Goal: Task Accomplishment & Management: Manage account settings

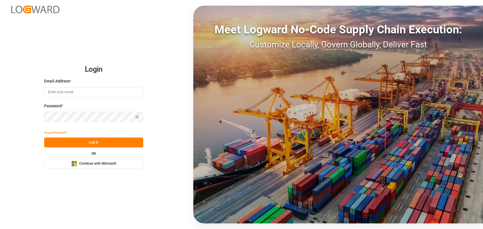
type input "christopher.moffett@leschaco.com"
click at [105, 144] on button "Log In" at bounding box center [93, 143] width 99 height 10
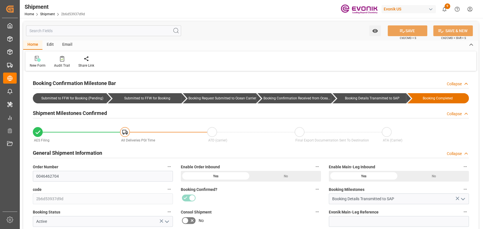
type input "01-09-2025 00:00"
type input "21-09-2025 00:00"
type input "23-08-2025 19:00"
type input "27-08-2025 16:00"
type input "19-08-2025 00:00"
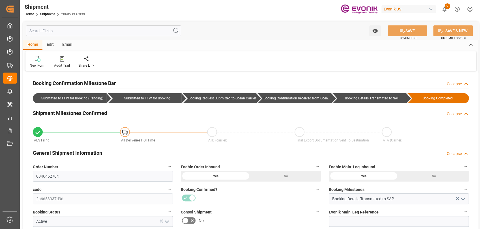
type input "23-08-2025 19:00"
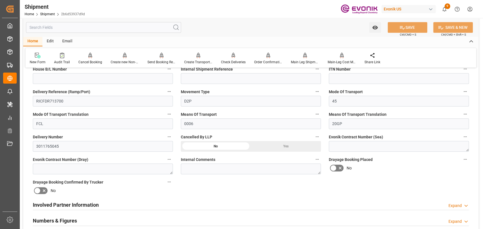
scroll to position [314, 0]
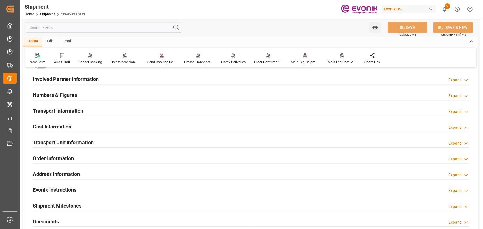
click at [61, 108] on h2 "Transport Information" at bounding box center [58, 111] width 50 height 8
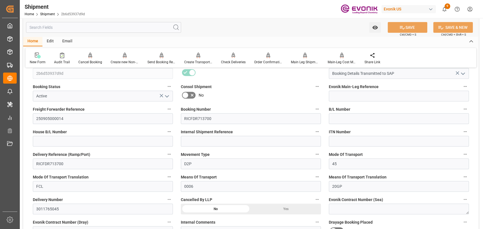
scroll to position [63, 0]
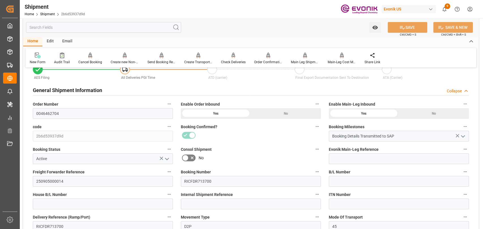
click at [62, 55] on icon at bounding box center [62, 56] width 4 height 6
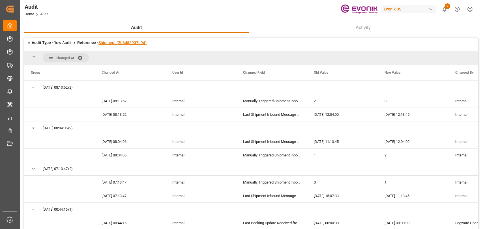
click at [108, 44] on link "Shipment (2b6d53937d9d)" at bounding box center [122, 42] width 48 height 5
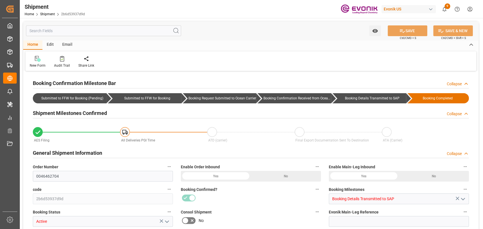
type input "USORF"
type input "BEANR"
type input "9417244"
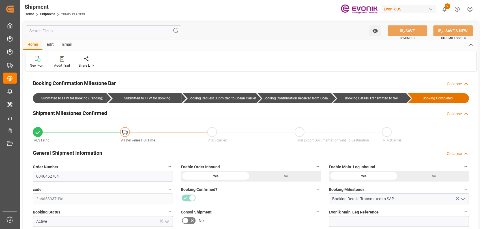
type input "01-09-2025 00:00"
type input "21-09-2025 00:00"
type input "23-08-2025 19:00"
type input "27-08-2025 16:00"
type input "19-08-2025 00:00"
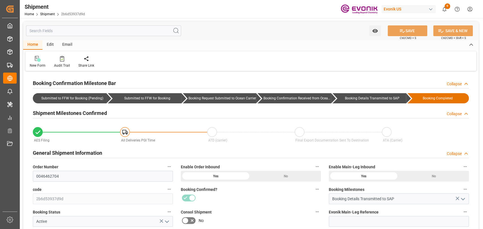
type input "23-08-2025 19:00"
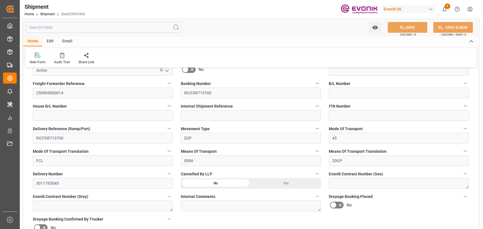
scroll to position [251, 0]
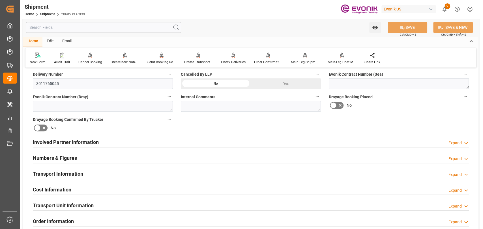
click at [81, 177] on h2 "Transport Information" at bounding box center [58, 174] width 50 height 8
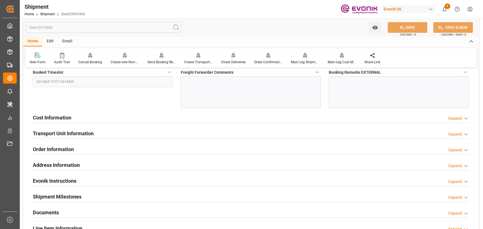
scroll to position [628, 0]
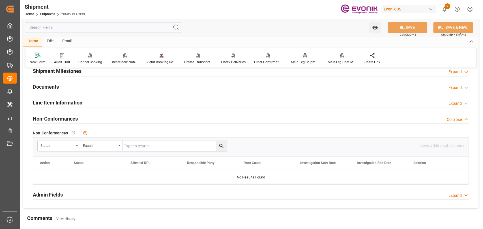
click at [67, 101] on h2 "Line Item Information" at bounding box center [57, 103] width 49 height 8
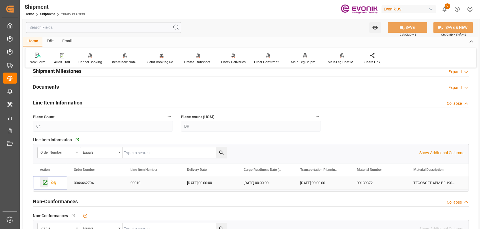
click at [45, 180] on icon "Press SPACE to select this row." at bounding box center [45, 183] width 6 height 6
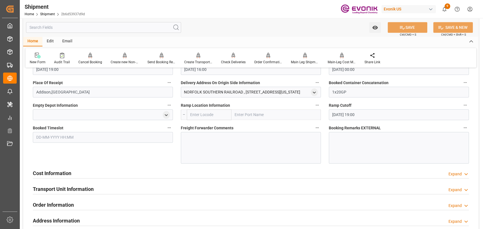
scroll to position [440, 0]
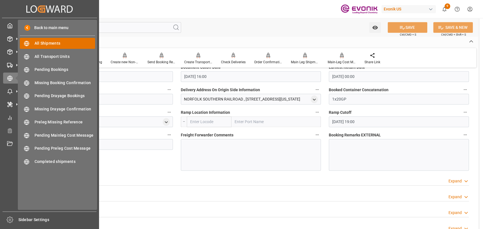
click at [40, 44] on span "All Shipments" at bounding box center [64, 43] width 61 height 6
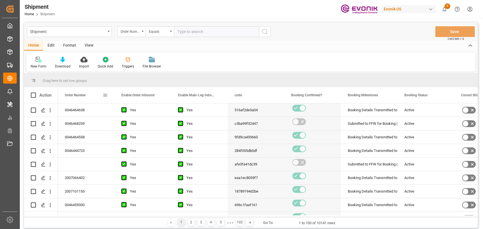
click at [105, 96] on span at bounding box center [105, 95] width 5 height 5
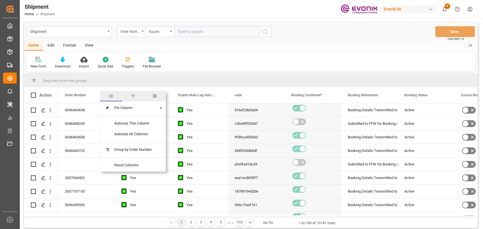
click at [219, 53] on div "New Form Download Import Quick Add Triggers File Browser" at bounding box center [250, 62] width 449 height 20
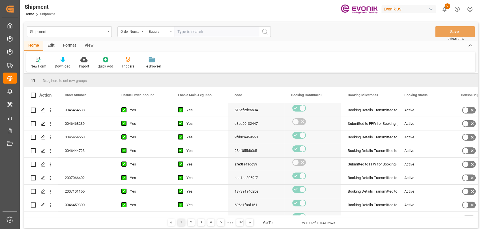
click at [52, 42] on div "Edit" at bounding box center [51, 46] width 16 height 10
click at [94, 60] on icon at bounding box center [95, 60] width 6 height 6
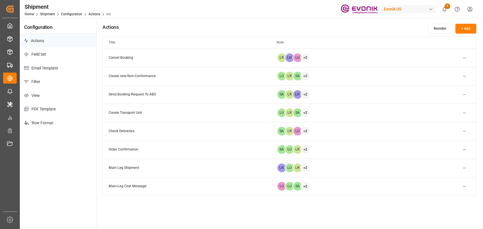
click at [34, 78] on p "Filter" at bounding box center [58, 82] width 77 height 14
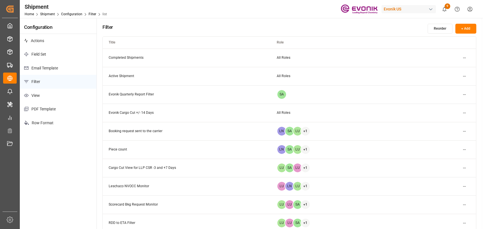
click at [32, 68] on p "Email Template" at bounding box center [58, 68] width 77 height 14
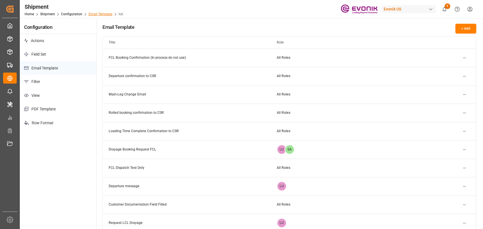
click at [100, 14] on link "Email Template" at bounding box center [100, 14] width 24 height 4
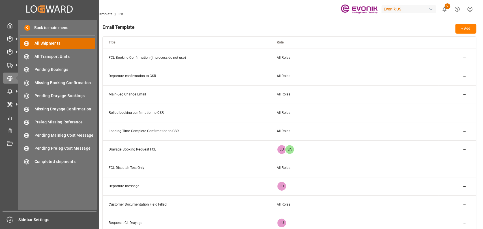
click at [49, 45] on span "All Shipments" at bounding box center [64, 43] width 61 height 6
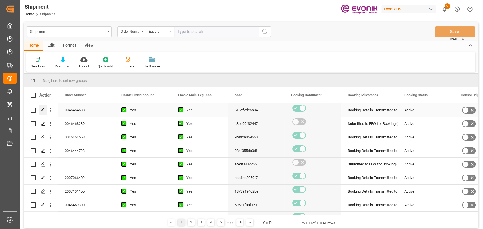
click at [46, 112] on div "Press SPACE to select this row." at bounding box center [43, 110] width 8 height 10
click at [105, 96] on span at bounding box center [105, 95] width 5 height 5
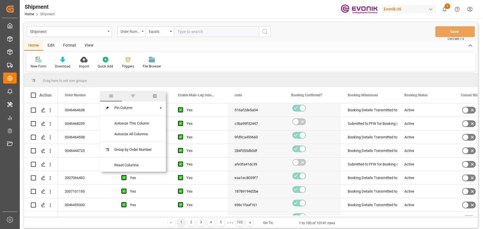
click at [153, 99] on span "columns" at bounding box center [155, 96] width 22 height 10
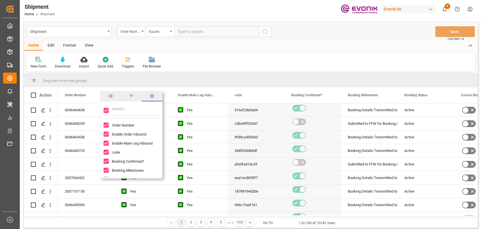
click at [106, 111] on input "Toggle Select All Columns" at bounding box center [105, 110] width 5 height 5
checkbox input "false"
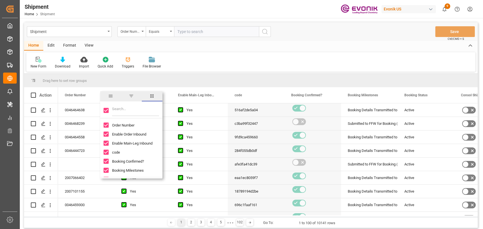
checkbox input "false"
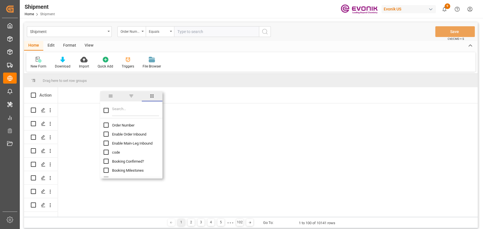
click at [118, 111] on input "Filter Columns Input" at bounding box center [135, 110] width 47 height 11
type input "roll"
click at [105, 123] on input "Vessel Roll Count column toggle visibility (hidden)" at bounding box center [105, 125] width 5 height 5
checkbox input "true"
checkbox input "false"
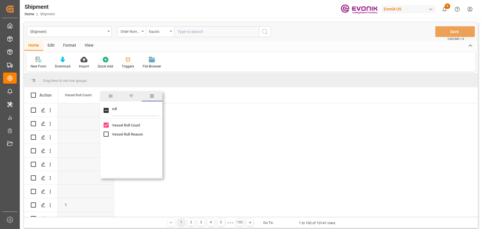
click at [105, 134] on input "Vessel Roll Reason column toggle visibility (hidden)" at bounding box center [105, 134] width 5 height 5
checkbox input "true"
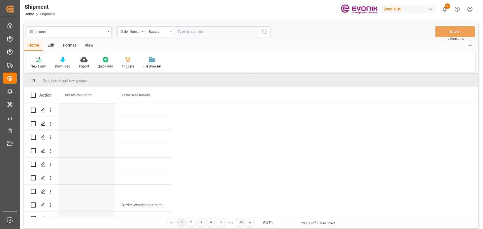
drag, startPoint x: 170, startPoint y: 97, endPoint x: 183, endPoint y: 98, distance: 13.3
click at [178, 98] on div "Vessel Roll Reason" at bounding box center [146, 95] width 64 height 16
click at [136, 95] on span "Vessel Roll Reason" at bounding box center [135, 95] width 29 height 4
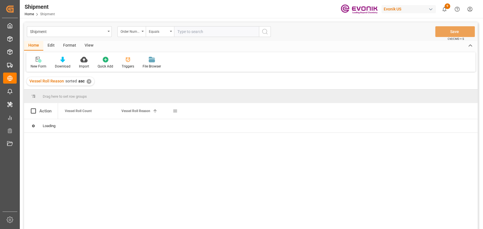
click at [126, 112] on span "Vessel Roll Reason" at bounding box center [135, 111] width 29 height 4
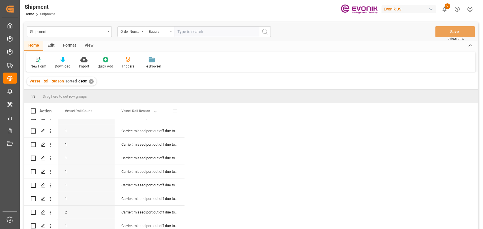
click at [175, 110] on span at bounding box center [174, 111] width 5 height 5
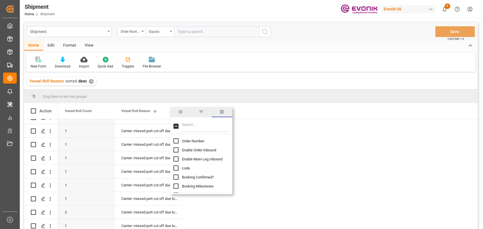
click at [202, 109] on span "filter" at bounding box center [201, 112] width 21 height 10
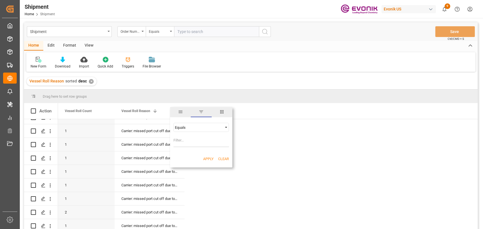
click at [196, 126] on div "Equals" at bounding box center [198, 128] width 47 height 4
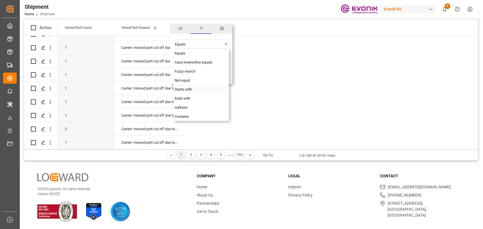
scroll to position [84, 0]
click at [192, 89] on span "Starts with" at bounding box center [182, 89] width 17 height 4
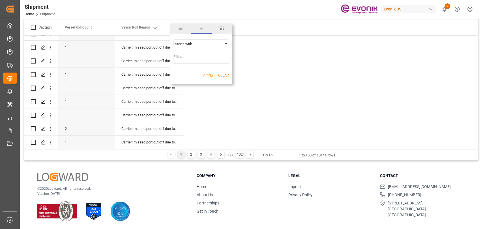
click at [193, 59] on input "Filter Value" at bounding box center [200, 57] width 55 height 11
type input "%"
click at [206, 73] on button "Apply" at bounding box center [208, 76] width 10 height 6
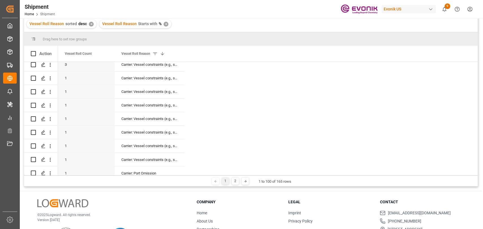
scroll to position [84, 0]
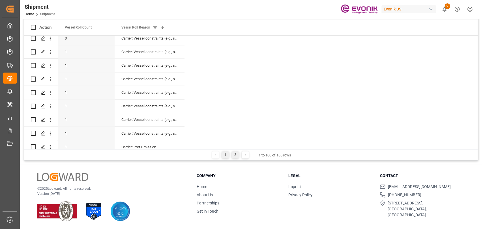
click at [233, 157] on div "2" at bounding box center [235, 155] width 7 height 7
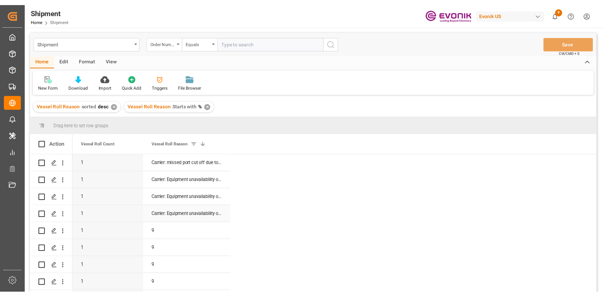
scroll to position [0, 0]
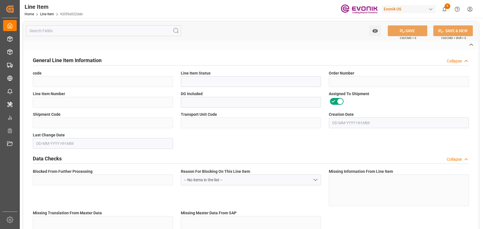
type input "fc059a022dde"
type input "Active"
type input "0046462704"
type input "00010"
type input "No"
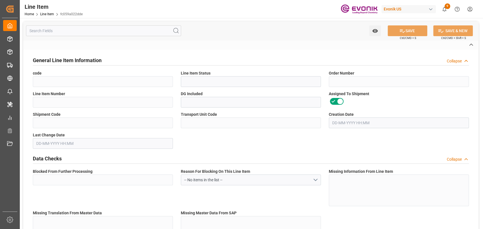
type input "2b6d53937d9d"
type input "58e3e49f16fa"
type input "No"
type input "DR"
type input "Yes"
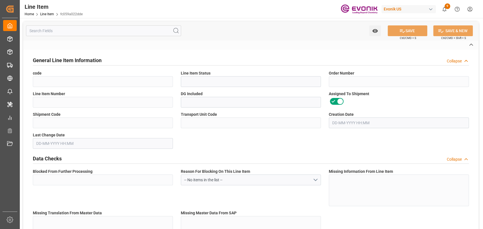
type input "99139372"
type textarea "TEGOSOFT APM BF:1906:181:PP:P"
type input "USD"
type input "PACK"
type input "3824999397"
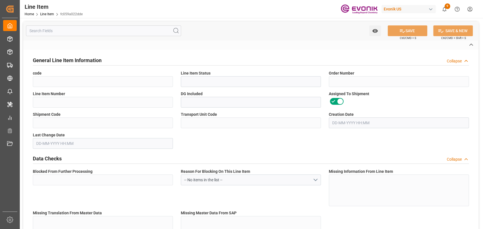
type input "EAR99"
type input "US"
type input "DR"
type input "[MEDICAL_DATA]"
type input "KGM"
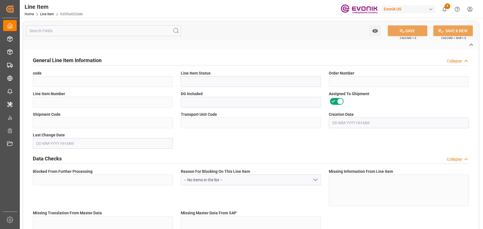
type textarea "KGM"
type input "KGM"
type textarea "KGM"
type input "M3"
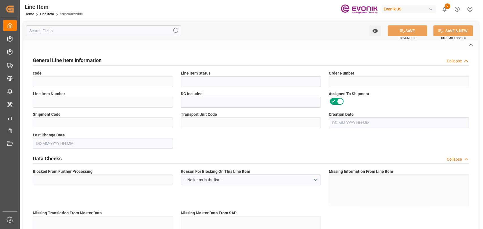
type textarea "DMQ"
type input "M3"
type input "DR"
type input "KGM"
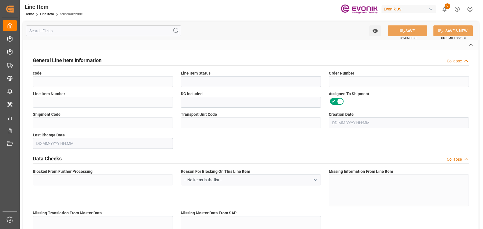
type input "M3"
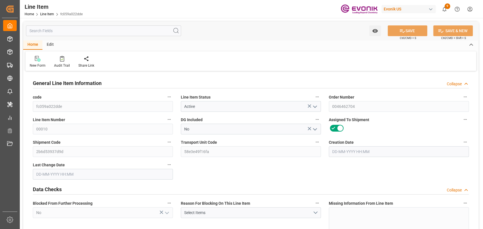
type input "16"
type input "12112"
type input "11584"
type input "18.5008"
type input "64"
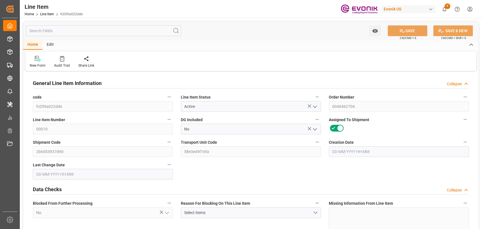
type input "104371.84"
type input "64"
type input "12112"
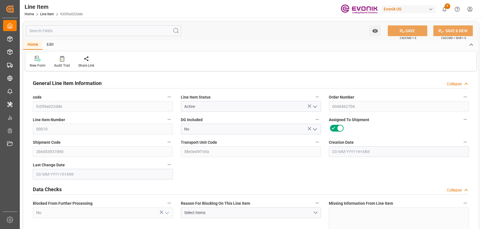
type input "12512"
type input "11584"
type input "18.5008"
type input "18500.8"
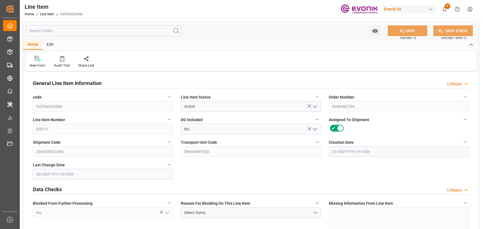
type input "64"
type input "12112"
type input "11584"
type input "18.5009"
type input "08-07-2025 17:25"
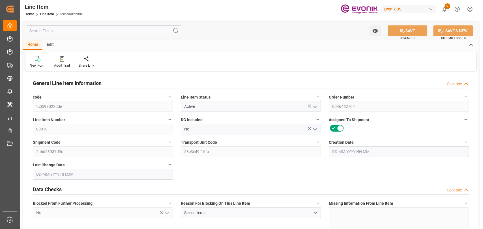
type input "19-08-2025 15:04"
type input "26-09-2025"
type input "29-08-2025"
type input "22-08-2025"
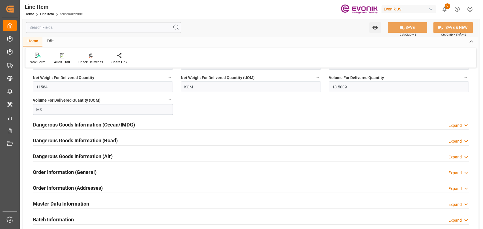
scroll to position [665, 0]
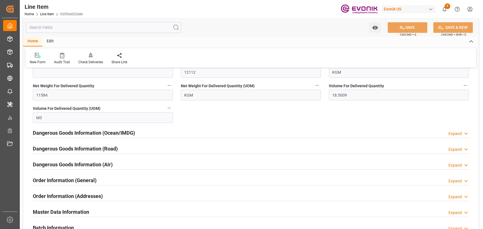
click at [83, 191] on div "Order Information (Addresses)" at bounding box center [68, 195] width 70 height 11
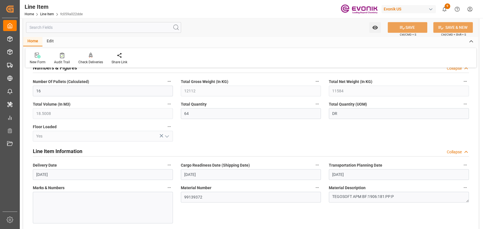
scroll to position [0, 0]
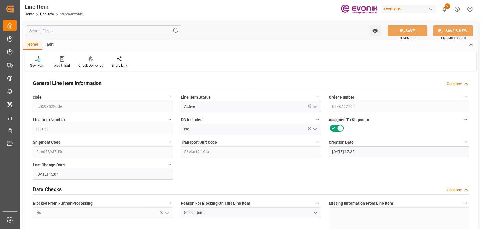
click at [463, 96] on icon "button" at bounding box center [464, 97] width 5 height 5
click at [464, 108] on li "Open Parent Object" at bounding box center [452, 106] width 52 height 9
click at [327, 70] on div at bounding box center [241, 114] width 483 height 229
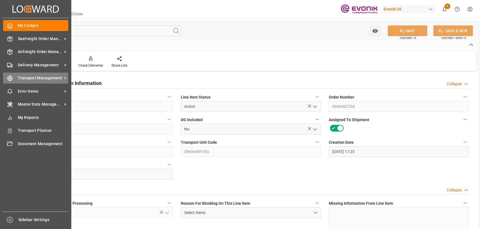
click at [14, 77] on div "Transport Management Transport Management" at bounding box center [35, 78] width 65 height 11
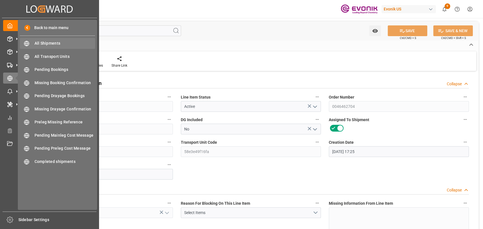
click at [44, 44] on span "All Shipments" at bounding box center [64, 43] width 61 height 6
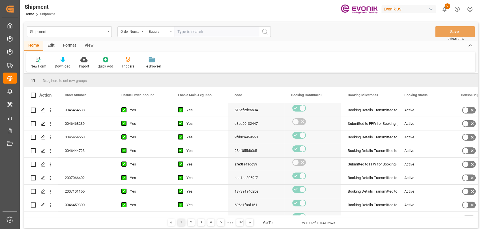
click at [76, 43] on div "Format" at bounding box center [69, 46] width 21 height 10
click at [34, 70] on div "Filter Rows Row Format" at bounding box center [250, 62] width 449 height 20
click at [44, 62] on div at bounding box center [39, 60] width 17 height 6
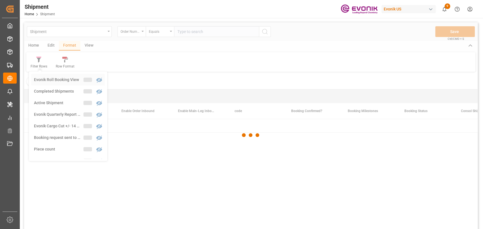
click at [60, 85] on div "Shipment Order Number Equals Save Ctrl/CMD + S Home Edit Format View Filter Row…" at bounding box center [250, 133] width 453 height 222
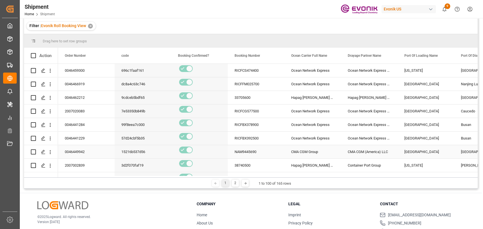
scroll to position [63, 0]
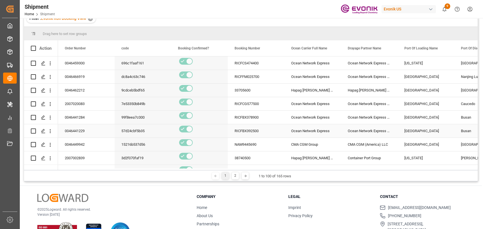
click at [296, 120] on div "Ocean Network Express" at bounding box center [312, 117] width 57 height 13
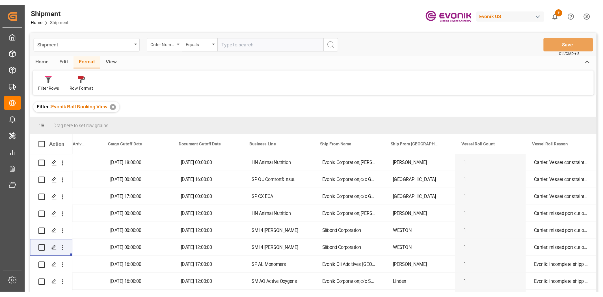
scroll to position [0, 479]
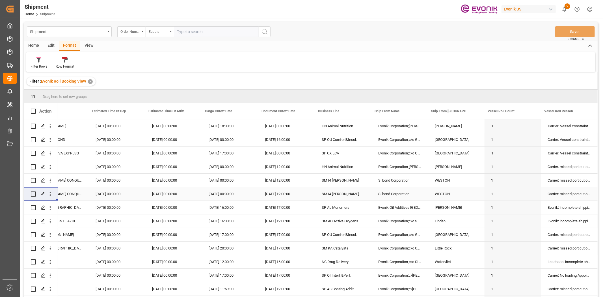
click at [296, 197] on div "31-07-2025 12:00:00" at bounding box center [286, 193] width 57 height 13
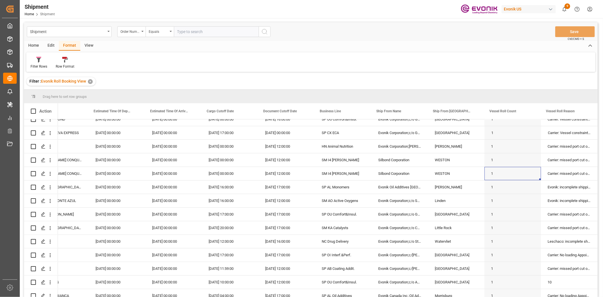
scroll to position [0, 0]
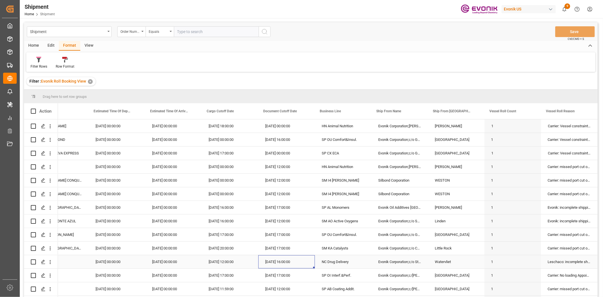
click at [286, 229] on div "07-08-2025 16:00:00" at bounding box center [286, 261] width 57 height 13
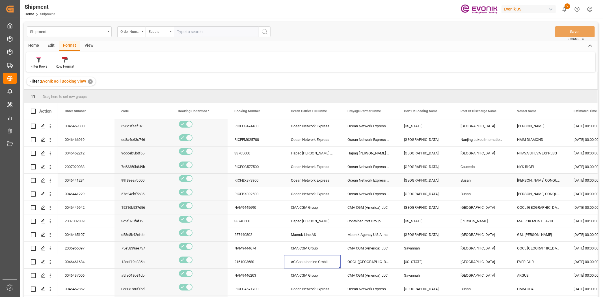
click at [472, 181] on div "Busan" at bounding box center [482, 180] width 57 height 13
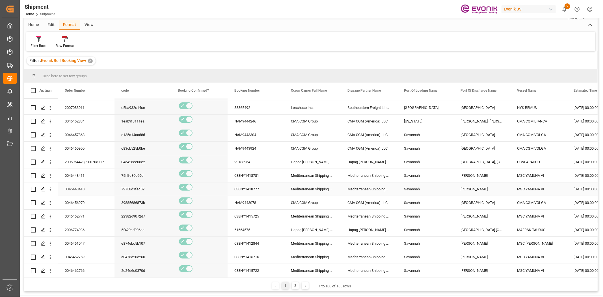
scroll to position [188, 0]
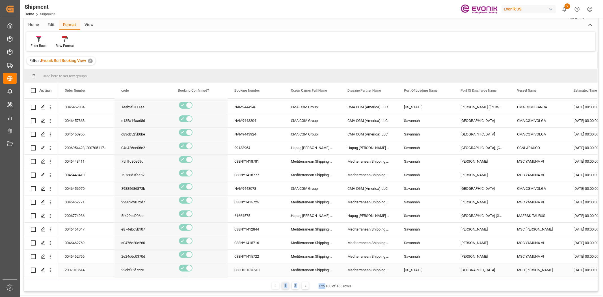
drag, startPoint x: 380, startPoint y: 274, endPoint x: 509, endPoint y: 266, distance: 129.4
click at [482, 229] on div "Drag here to set row groups Drag here to set column labels Action Estimated Tim…" at bounding box center [311, 180] width 574 height 222
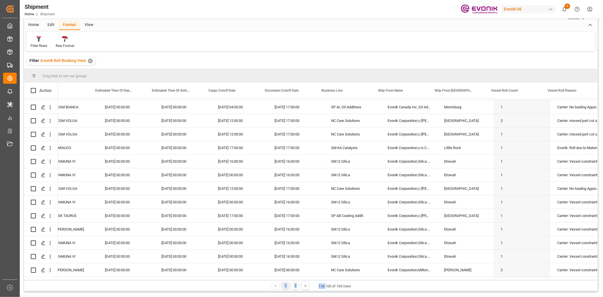
scroll to position [0, 479]
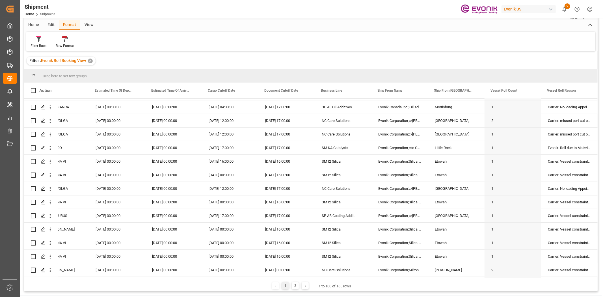
click at [50, 23] on div "Edit" at bounding box center [51, 25] width 16 height 10
click at [90, 40] on div at bounding box center [96, 39] width 21 height 6
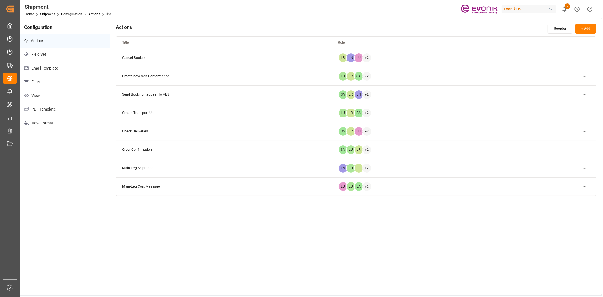
click at [34, 91] on p "View" at bounding box center [65, 96] width 90 height 14
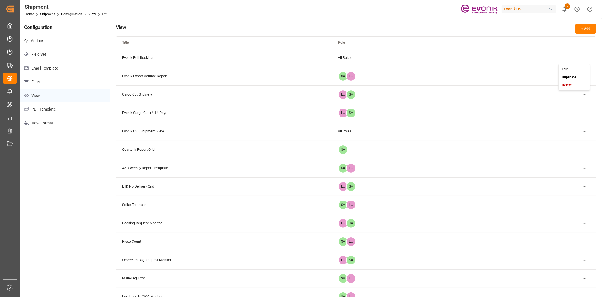
click at [482, 57] on html "Created by potrace 1.15, written by Peter Selinger 2001-2017 Created by potrace…" at bounding box center [301, 148] width 603 height 297
click at [482, 66] on div "Edit" at bounding box center [574, 69] width 29 height 8
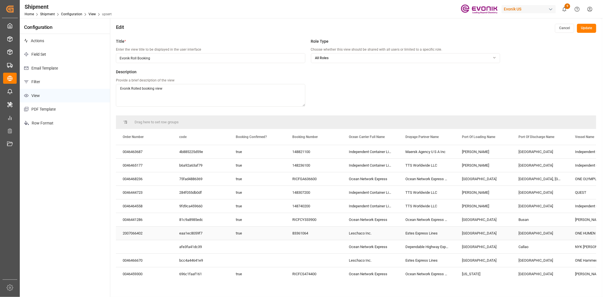
click at [314, 229] on div "83361064" at bounding box center [314, 232] width 57 height 13
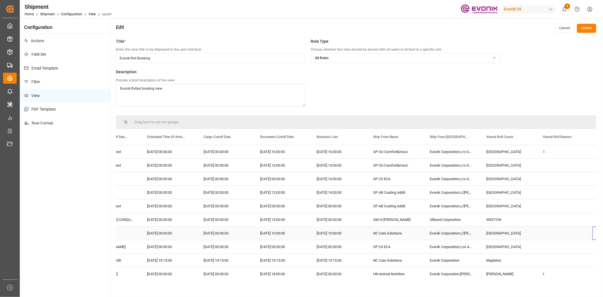
scroll to position [0, 539]
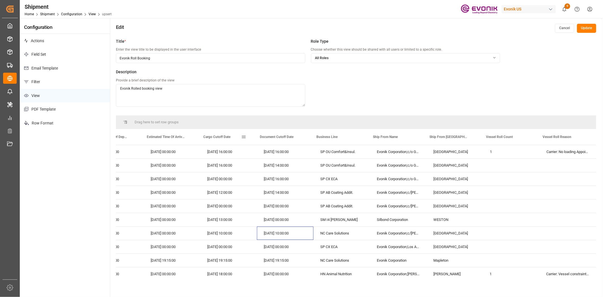
click at [223, 136] on span "Cargo Cutoff Date" at bounding box center [217, 137] width 27 height 4
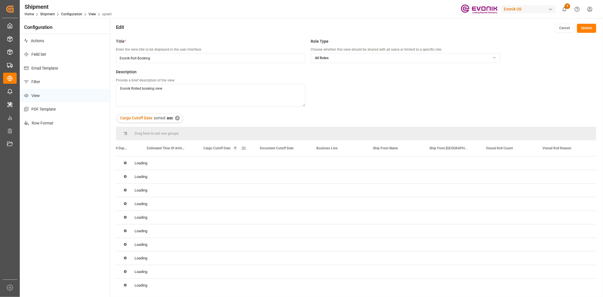
click at [224, 150] on div "Cargo Cutoff Date 1" at bounding box center [223, 148] width 38 height 16
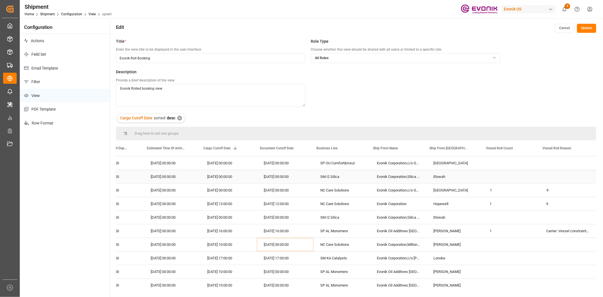
click at [323, 178] on div "SM I2 Silica" at bounding box center [342, 176] width 57 height 13
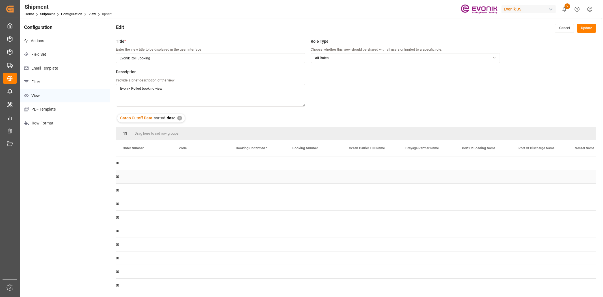
scroll to position [0, 0]
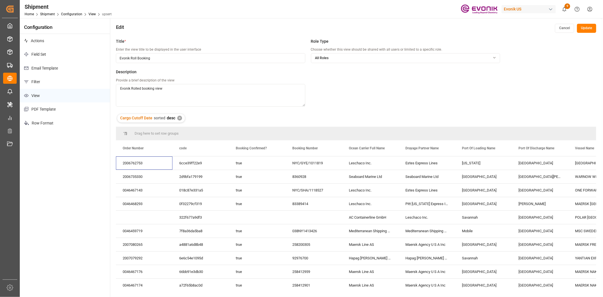
click at [482, 29] on button "Update" at bounding box center [586, 28] width 19 height 9
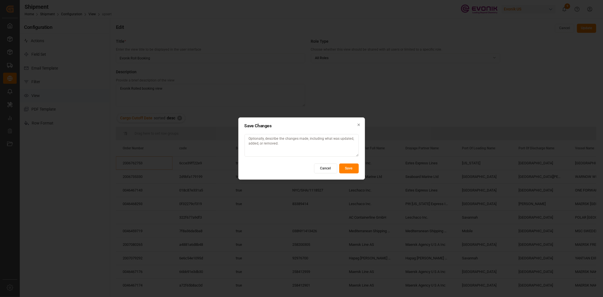
click at [358, 168] on button "Save" at bounding box center [349, 168] width 20 height 10
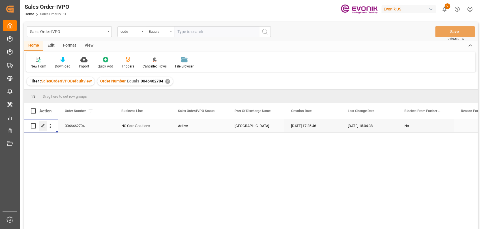
click at [44, 127] on icon "Press SPACE to select this row." at bounding box center [43, 126] width 5 height 5
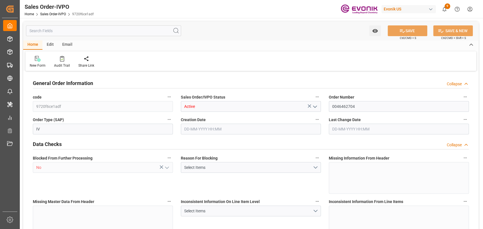
type input "BEANR"
type input "0"
type input "1"
type input "2"
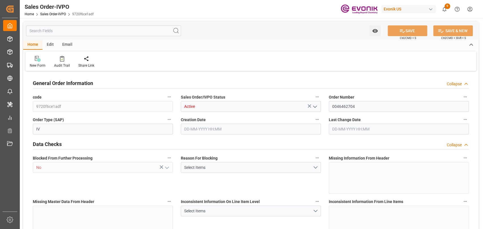
type input "12512"
type input "37.0016"
type input "17000"
type input "30"
type input "[DATE] 17:25"
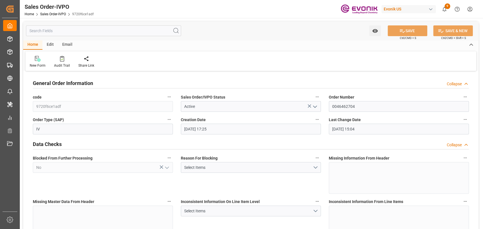
type input "[DATE] 15:04"
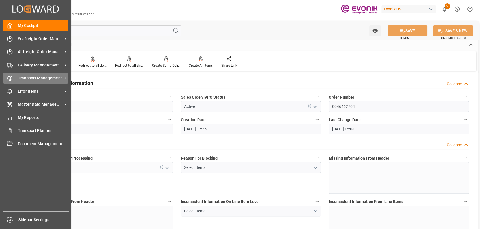
click at [12, 81] on icon at bounding box center [10, 78] width 6 height 6
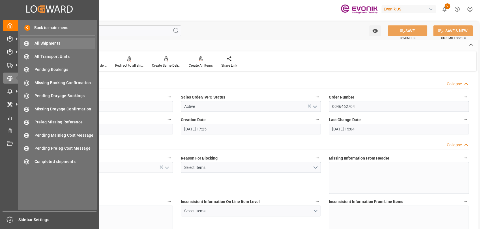
click at [45, 46] on div "All Shipments All Shipments" at bounding box center [57, 43] width 75 height 11
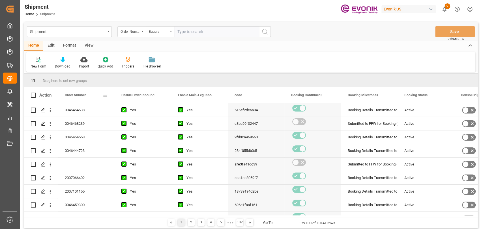
click at [106, 93] on div "Order Number" at bounding box center [86, 95] width 43 height 16
click at [54, 42] on div "Edit" at bounding box center [51, 46] width 16 height 10
click at [95, 64] on div "Configuration" at bounding box center [96, 66] width 21 height 5
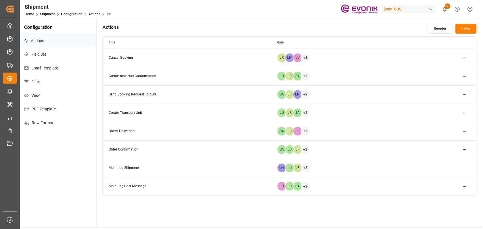
click at [35, 96] on p "View" at bounding box center [58, 96] width 77 height 14
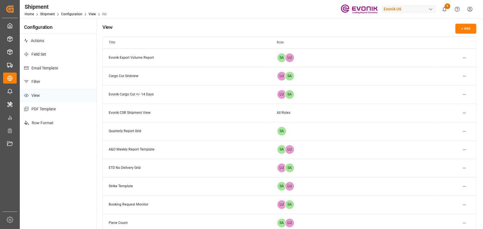
click at [464, 30] on button "+ Add" at bounding box center [465, 29] width 21 height 10
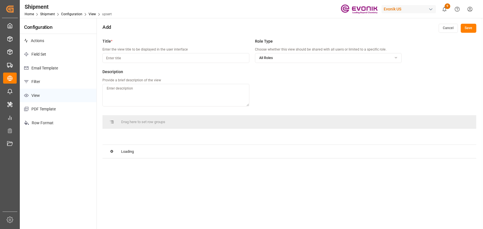
click at [221, 57] on input at bounding box center [175, 58] width 146 height 10
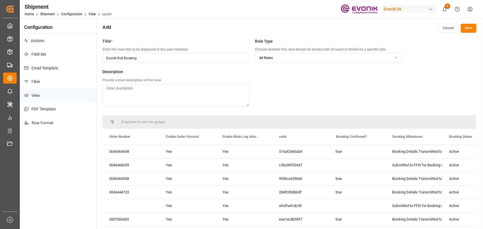
type input "Evonik Roll Booking"
click at [397, 56] on icon "button" at bounding box center [395, 58] width 7 height 4
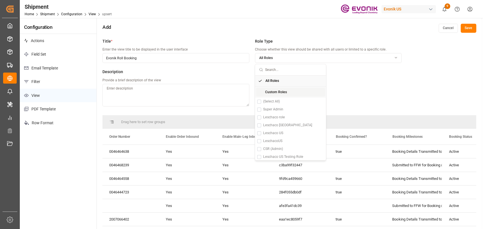
click at [273, 93] on span "Custom Roles" at bounding box center [276, 92] width 22 height 5
click at [258, 110] on button "Suggestions" at bounding box center [259, 109] width 4 height 4
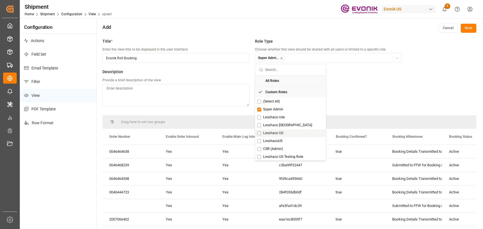
click at [258, 132] on button "Suggestions" at bounding box center [259, 133] width 4 height 4
click at [259, 148] on button "Suggestions" at bounding box center [259, 149] width 4 height 4
click at [425, 84] on div "Title * Enter the view title to be displayed in the user interface Evonik Roll …" at bounding box center [289, 150] width 385 height 229
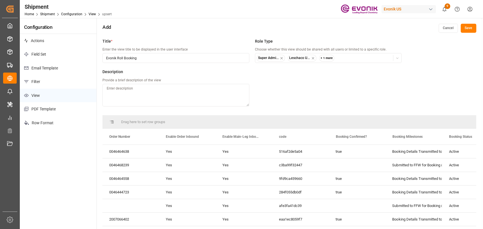
click at [193, 91] on textarea at bounding box center [175, 95] width 146 height 23
type textarea "Evonik Rolled booking view"
click at [146, 138] on div "Order Number" at bounding box center [128, 137] width 38 height 16
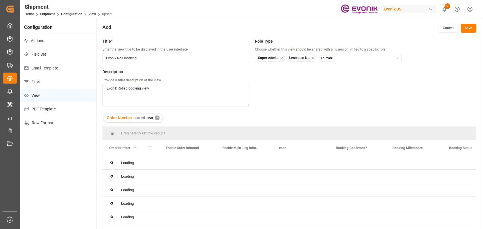
click at [130, 149] on span "Order Number" at bounding box center [119, 148] width 21 height 4
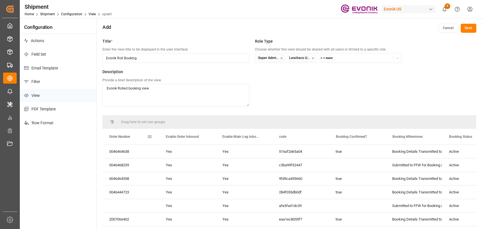
click at [149, 135] on span at bounding box center [149, 136] width 5 height 5
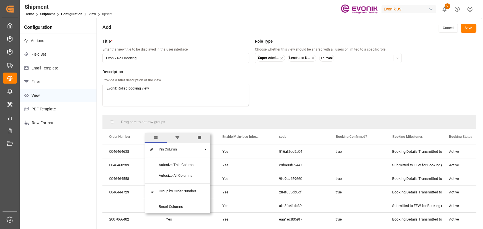
click at [200, 139] on span "columns" at bounding box center [199, 137] width 5 height 5
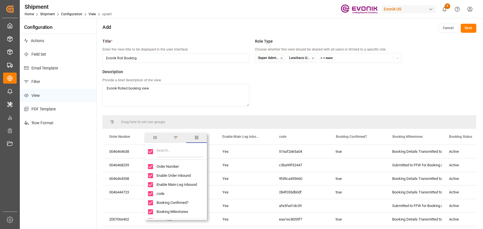
click at [150, 152] on input "Toggle Select All Columns" at bounding box center [150, 151] width 5 height 5
checkbox input "false"
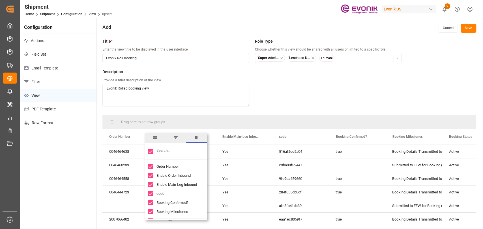
checkbox input "false"
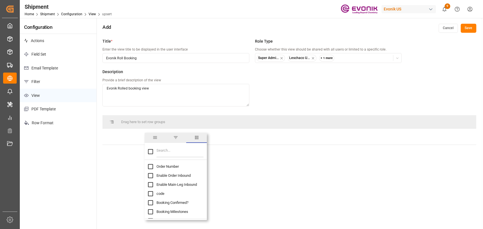
click at [150, 165] on input "Order Number column toggle visibility (hidden)" at bounding box center [150, 166] width 5 height 5
checkbox input "false"
click at [151, 194] on input "code column toggle visibility (hidden)" at bounding box center [150, 193] width 5 height 5
checkbox input "true"
click at [152, 203] on input "Booking Confirmed? column toggle visibility (hidden)" at bounding box center [150, 202] width 5 height 5
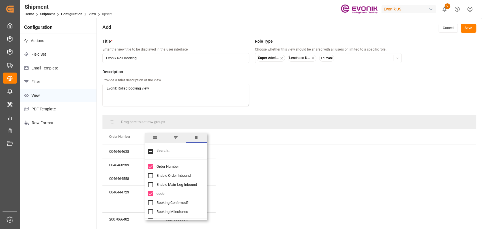
checkbox input "true"
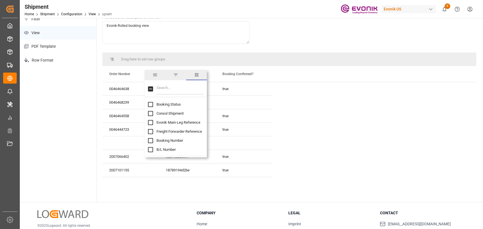
scroll to position [63, 0]
click at [151, 131] on input "Booking Number column toggle visibility (hidden)" at bounding box center [150, 131] width 5 height 5
checkbox input "true"
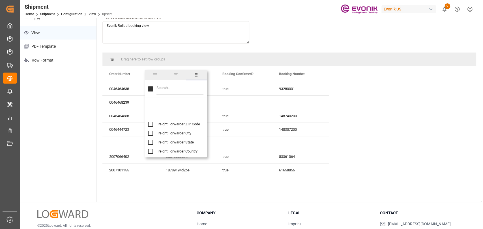
scroll to position [314, 0]
click at [153, 124] on input "Ocean Carrier Full Name column toggle visibility (hidden)" at bounding box center [150, 124] width 5 height 5
checkbox input "true"
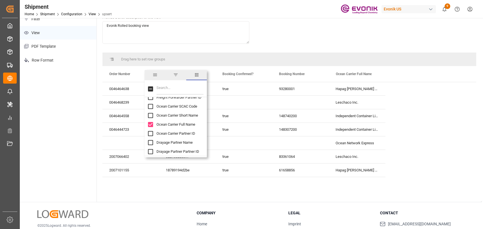
click at [152, 142] on input "Drayage Partner Name column toggle visibility (hidden)" at bounding box center [150, 142] width 5 height 5
checkbox input "true"
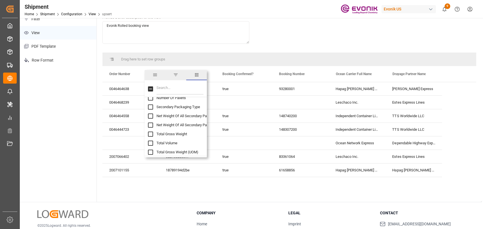
scroll to position [440, 0]
click at [152, 108] on input "Port Of Loading Name column toggle visibility (hidden)" at bounding box center [150, 107] width 5 height 5
checkbox input "true"
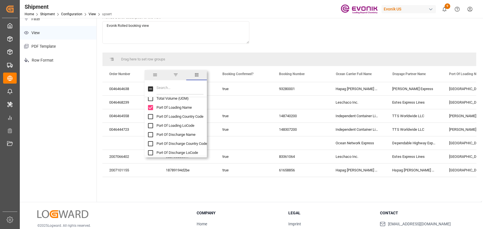
click at [151, 133] on input "Port Of Discharge Name column toggle visibility (hidden)" at bounding box center [150, 134] width 5 height 5
checkbox input "true"
click at [150, 106] on input "Vessel Name column toggle visibility (hidden)" at bounding box center [150, 108] width 5 height 5
checkbox input "true"
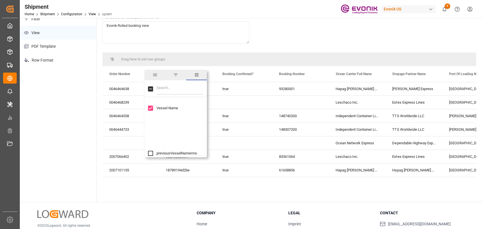
scroll to position [565, 0]
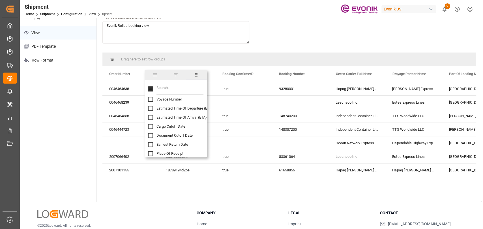
click at [150, 109] on input "Estimated Time Of Departure (ETD) column toggle visibility (hidden)" at bounding box center [150, 108] width 5 height 5
checkbox input "true"
click at [150, 116] on input "Estimated Time Of Arrival (ETA) column toggle visibility (hidden)" at bounding box center [150, 117] width 5 height 5
checkbox input "true"
click at [150, 127] on input "Cargo Cutoff Date column toggle visibility (hidden)" at bounding box center [150, 126] width 5 height 5
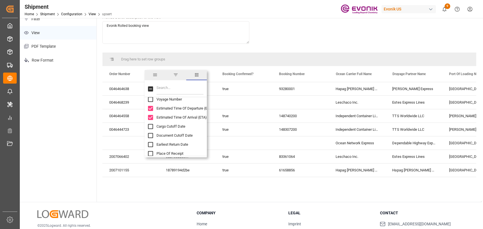
checkbox input "true"
click at [150, 133] on input "Document Cutoff Date column toggle visibility (hidden)" at bounding box center [150, 135] width 5 height 5
checkbox input "true"
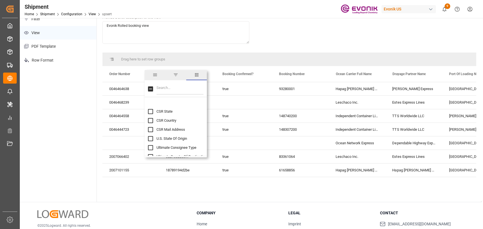
scroll to position [1005, 0]
click at [150, 113] on input "Business Line column toggle visibility (hidden)" at bounding box center [150, 112] width 5 height 5
checkbox input "true"
click at [151, 122] on input "Ship From Name column toggle visibility (hidden)" at bounding box center [150, 122] width 5 height 5
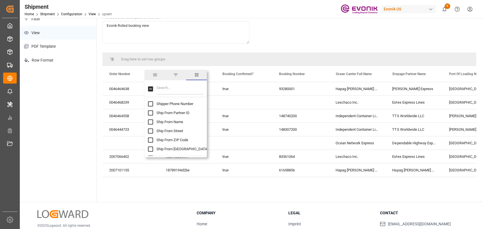
checkbox input "true"
click at [151, 148] on input "Ship From City column toggle visibility (hidden)" at bounding box center [150, 149] width 5 height 5
checkbox input "true"
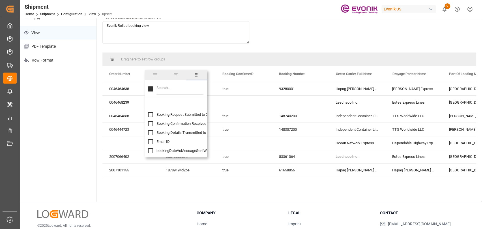
scroll to position [2470, 0]
click at [151, 141] on input "Vessel Roll Count column toggle visibility (hidden)" at bounding box center [150, 140] width 5 height 5
checkbox input "true"
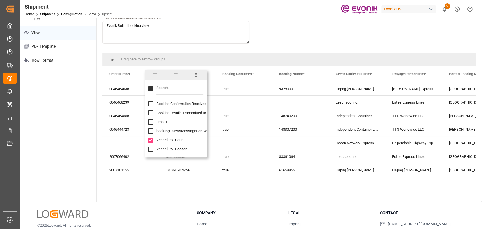
click at [150, 148] on input "Vessel Roll Reason column toggle visibility (hidden)" at bounding box center [150, 149] width 5 height 5
checkbox input "true"
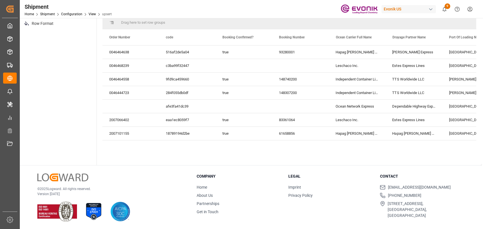
click at [289, 9] on div "Shipment Home Shipment Configuration View upsert Evonik US 9 Notifications Only…" at bounding box center [249, 9] width 467 height 18
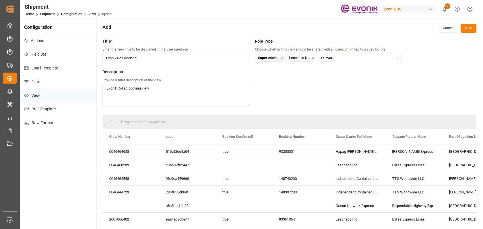
click at [466, 30] on button "Save" at bounding box center [468, 28] width 16 height 9
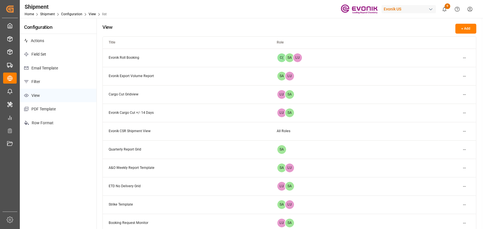
click at [38, 80] on p "Filter" at bounding box center [58, 82] width 77 height 14
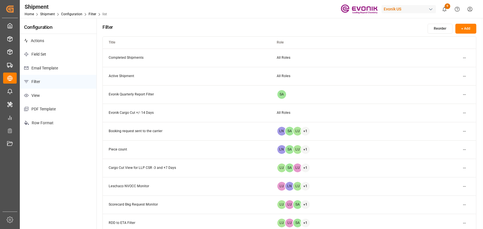
click at [466, 27] on button "+ Add" at bounding box center [465, 29] width 21 height 10
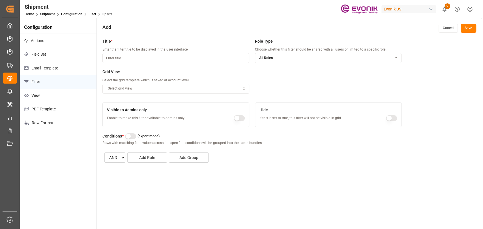
click at [174, 54] on input at bounding box center [175, 58] width 146 height 10
type input "Evonik Roll Booking Filter"
click at [397, 57] on icon "button" at bounding box center [395, 58] width 7 height 4
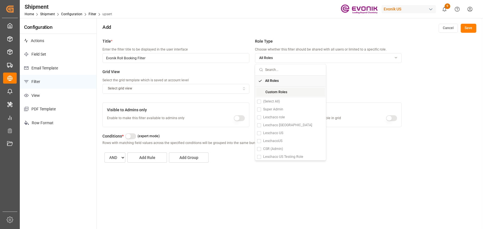
click at [279, 91] on span "Custom Roles" at bounding box center [276, 92] width 22 height 5
click at [259, 108] on button "Suggestions" at bounding box center [259, 109] width 4 height 4
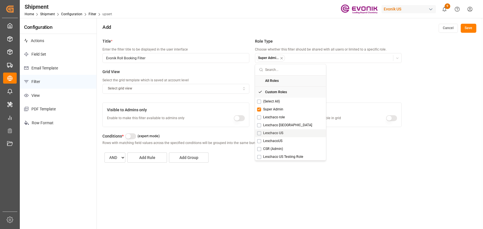
click at [257, 131] on button "Suggestions" at bounding box center [259, 133] width 4 height 4
click at [258, 146] on div "CSR (Admin)" at bounding box center [290, 149] width 71 height 8
click at [285, 187] on div "Title * Enter the filter title to be displayed in the user interface Evonik Rol…" at bounding box center [289, 150] width 385 height 229
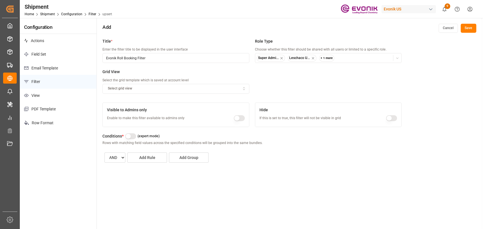
click at [139, 88] on div "Select grid view" at bounding box center [176, 88] width 144 height 5
click at [44, 151] on div "Configuration Actions Field Set Email Template Filter View PDF Template Row For…" at bounding box center [58, 141] width 77 height 247
click at [32, 98] on p "View" at bounding box center [58, 96] width 77 height 14
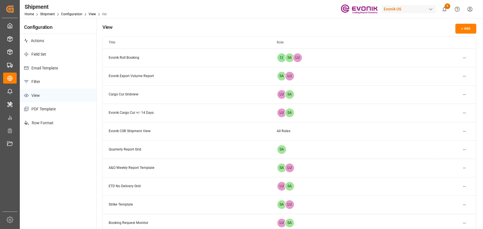
click at [462, 57] on html "Created by potrace 1.15, written by Peter Selinger 2001-2017 Created by potrace…" at bounding box center [241, 114] width 483 height 229
click at [449, 66] on div "Edit" at bounding box center [453, 69] width 29 height 8
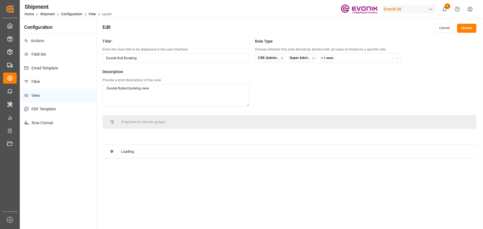
click at [396, 57] on icon "button" at bounding box center [397, 58] width 4 height 4
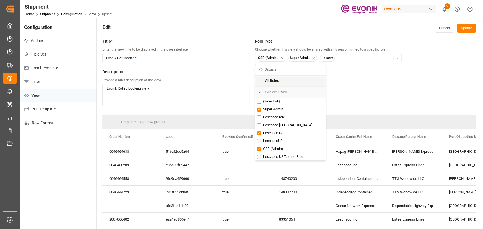
click at [265, 79] on span "All Roles" at bounding box center [272, 81] width 14 height 5
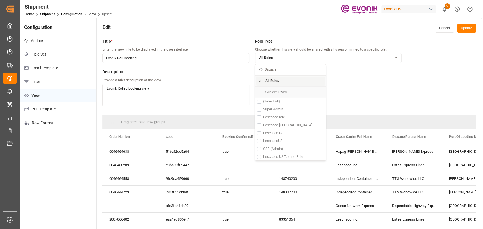
drag, startPoint x: 434, startPoint y: 50, endPoint x: 461, endPoint y: 36, distance: 30.5
click at [434, 50] on div "Title * Enter the view title to be displayed in the user interface Evonik Roll …" at bounding box center [289, 150] width 385 height 229
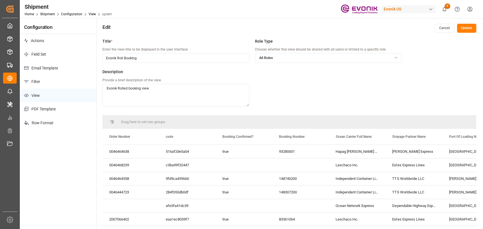
click at [462, 31] on button "Update" at bounding box center [466, 28] width 19 height 9
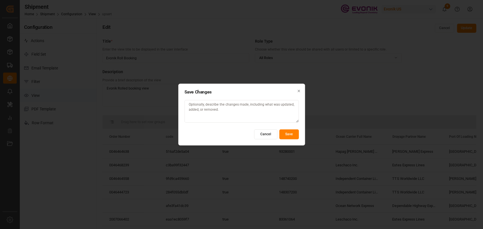
click at [290, 133] on button "Save" at bounding box center [289, 134] width 20 height 10
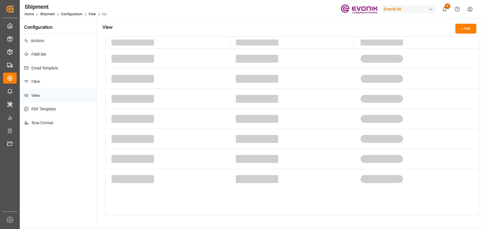
click at [33, 83] on p "Filter" at bounding box center [58, 82] width 77 height 14
click at [44, 84] on p "Filter" at bounding box center [58, 82] width 77 height 14
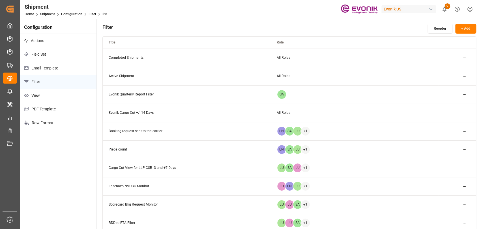
click at [462, 27] on button "+ Add" at bounding box center [465, 29] width 21 height 10
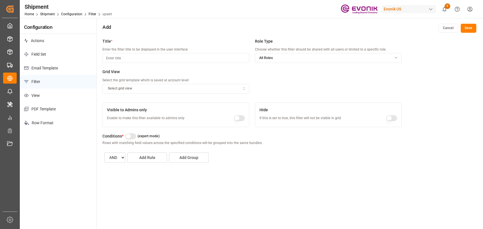
click at [242, 86] on icon "button" at bounding box center [244, 88] width 4 height 5
click at [132, 107] on div "Evonik Roll Booking" at bounding box center [138, 110] width 71 height 8
click at [131, 54] on input at bounding box center [175, 58] width 146 height 10
type input "Evonik Roll Booking View"
click at [398, 57] on icon "button" at bounding box center [395, 58] width 7 height 4
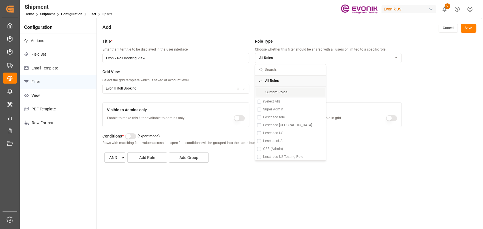
click at [295, 94] on div "Custom Roles" at bounding box center [290, 92] width 69 height 9
click at [257, 111] on button "Suggestions" at bounding box center [259, 109] width 4 height 4
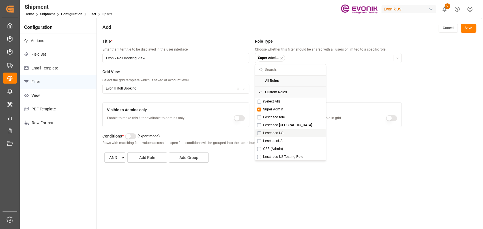
click at [257, 132] on button "Suggestions" at bounding box center [259, 133] width 4 height 4
click at [259, 147] on button "Suggestions" at bounding box center [259, 149] width 4 height 4
click at [298, 181] on div "Title * Enter the filter title to be displayed in the user interface Evonik Rol…" at bounding box center [289, 150] width 385 height 229
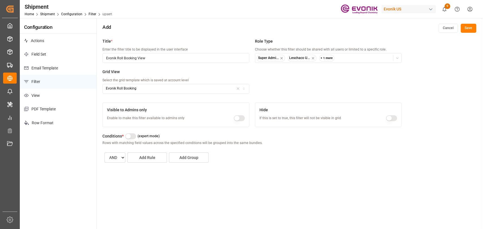
click at [226, 87] on div "Evonik Roll Booking" at bounding box center [176, 88] width 144 height 5
click at [298, 184] on div "Title * Enter the filter title to be displayed in the user interface Evonik Rol…" at bounding box center [289, 150] width 385 height 229
click at [136, 159] on button "Add Rule" at bounding box center [147, 158] width 40 height 10
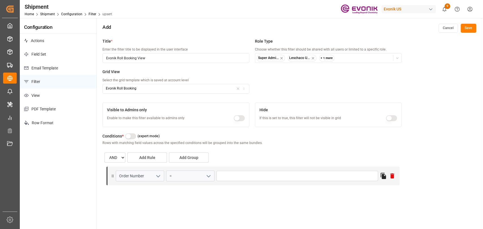
click at [160, 175] on icon "open menu" at bounding box center [158, 176] width 7 height 7
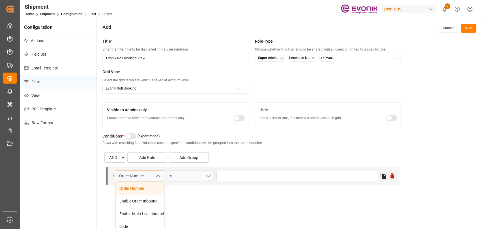
drag, startPoint x: 148, startPoint y: 174, endPoint x: 23, endPoint y: 176, distance: 125.5
click at [23, 176] on div "Configuration Actions Field Set Email Template Filter View PDF Template Row For…" at bounding box center [251, 141] width 462 height 247
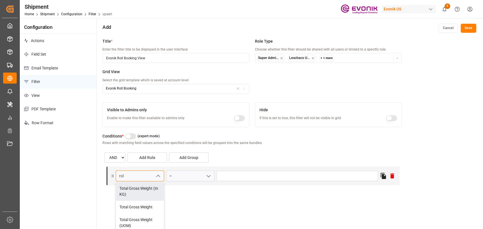
type input "roll"
drag, startPoint x: 129, startPoint y: 201, endPoint x: 221, endPoint y: 167, distance: 98.0
click at [129, 201] on div "Vessel Roll Reason" at bounding box center [140, 201] width 48 height 13
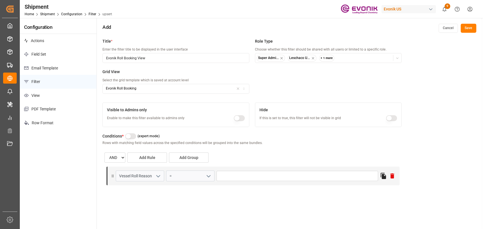
click at [210, 175] on icon "open menu" at bounding box center [208, 176] width 7 height 7
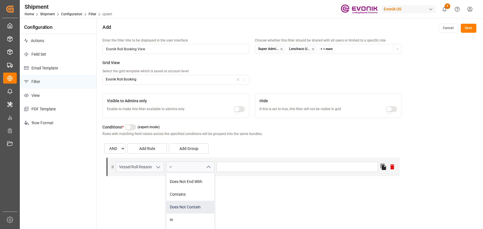
scroll to position [63, 0]
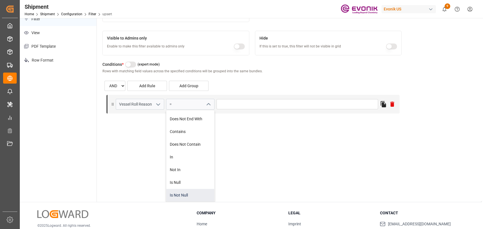
click at [185, 194] on div "Is Not Null" at bounding box center [190, 195] width 48 height 13
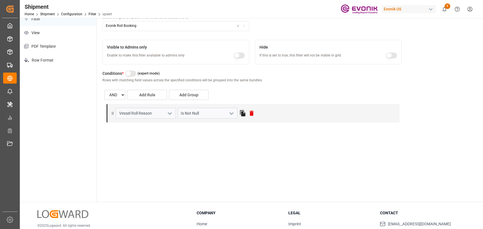
click at [262, 152] on div "Title * Enter the filter title to be displayed in the user interface Evonik Rol…" at bounding box center [289, 87] width 385 height 229
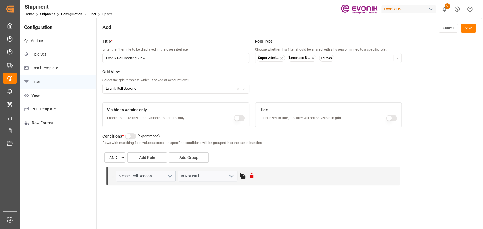
click at [466, 30] on button "Save" at bounding box center [468, 28] width 16 height 9
type input "Vessel Roll Reason"
type input "Is Not Null"
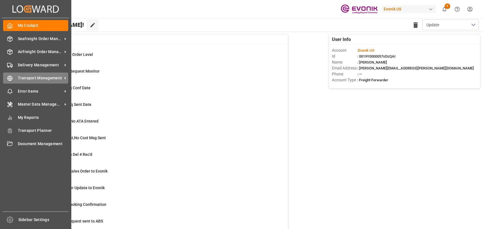
click at [13, 78] on div "Transport Management Transport Management" at bounding box center [35, 78] width 65 height 11
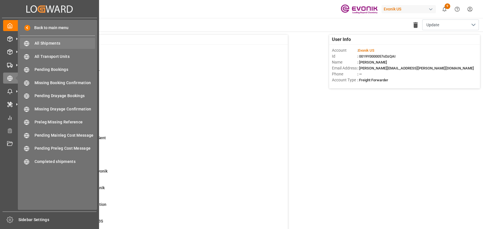
click at [31, 41] on div "All Shipments All Shipments" at bounding box center [57, 43] width 75 height 11
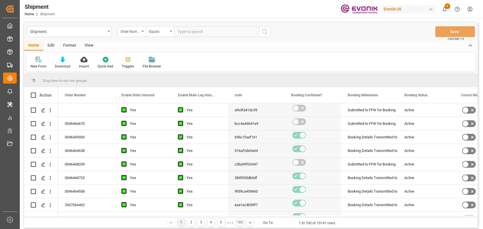
drag, startPoint x: 188, startPoint y: 34, endPoint x: 196, endPoint y: 32, distance: 8.5
click at [188, 34] on input "text" at bounding box center [216, 31] width 85 height 11
type input "0046462704"
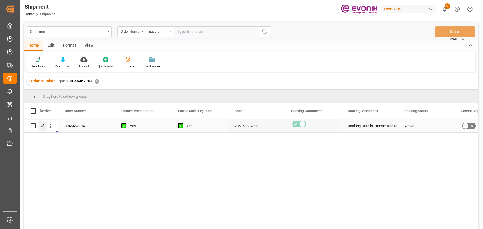
click at [45, 127] on icon "Press SPACE to select this row." at bounding box center [43, 126] width 5 height 5
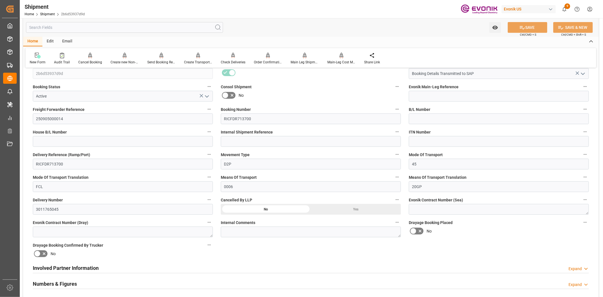
scroll to position [126, 0]
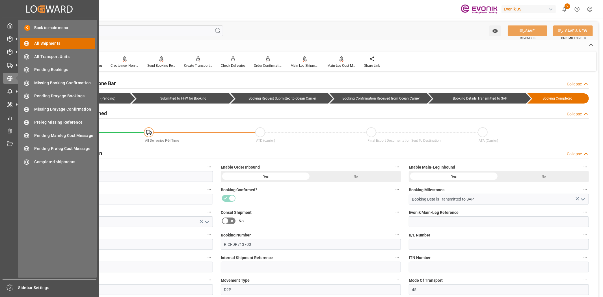
click at [40, 44] on span "All Shipments" at bounding box center [64, 43] width 61 height 6
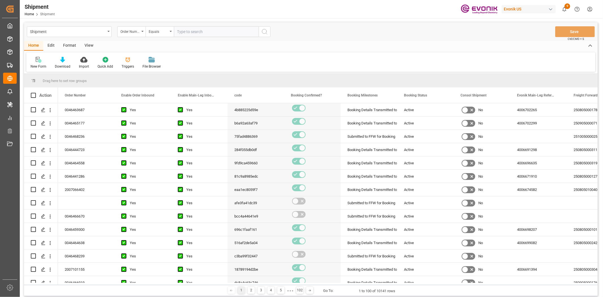
click at [65, 41] on div "Format" at bounding box center [69, 46] width 21 height 10
click at [39, 60] on icon at bounding box center [39, 60] width 4 height 5
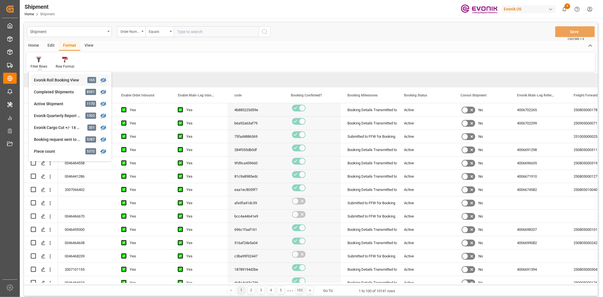
click at [51, 79] on div "Shipment Order Number Equals Save Ctrl/CMD + S Home Edit Format View Filter Row…" at bounding box center [311, 159] width 574 height 274
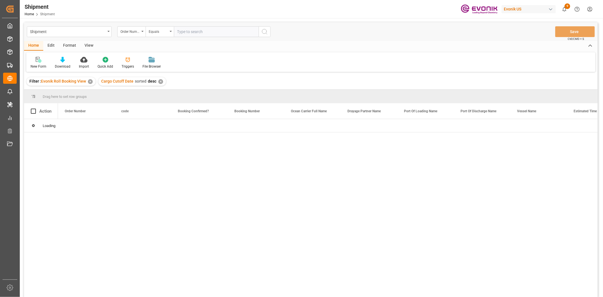
click at [69, 44] on div "Format" at bounding box center [69, 46] width 21 height 10
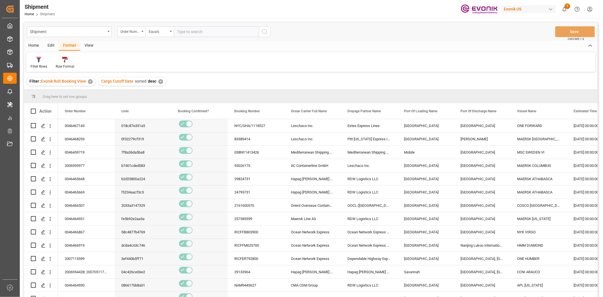
click at [35, 42] on div "Home" at bounding box center [33, 46] width 19 height 10
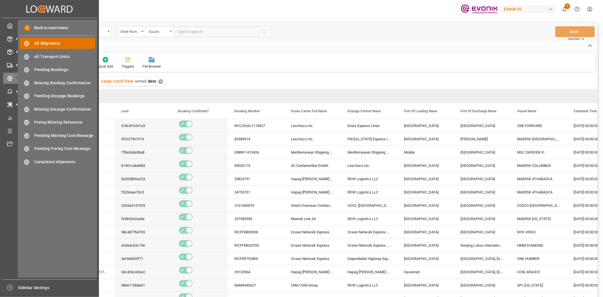
click at [33, 46] on div "All Shipments All Shipments" at bounding box center [57, 43] width 75 height 11
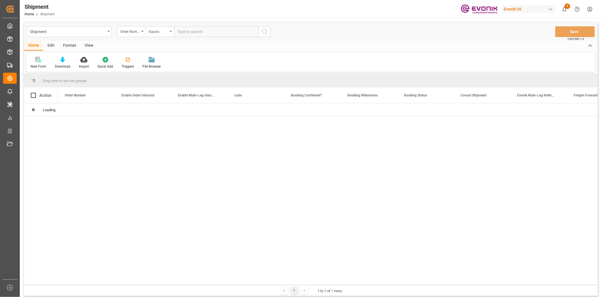
click at [70, 43] on div "Format" at bounding box center [69, 46] width 21 height 10
click at [31, 60] on div at bounding box center [39, 60] width 17 height 6
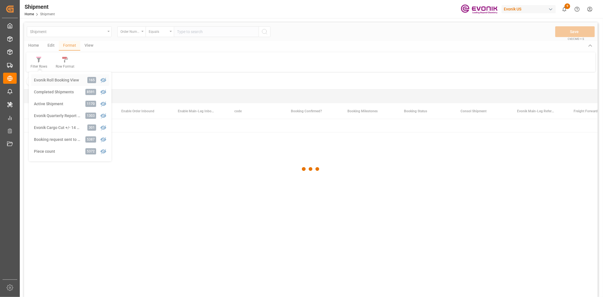
click at [51, 79] on div "Shipment Order Number Equals Save Ctrl/CMD + S Home Edit Format View Filter Row…" at bounding box center [311, 166] width 574 height 289
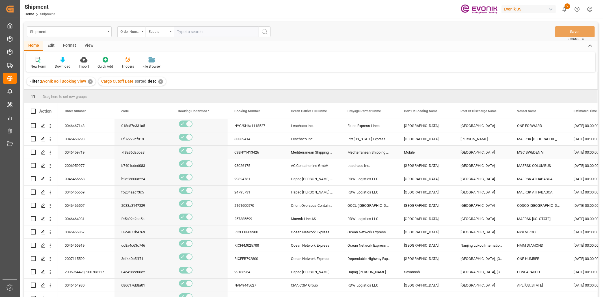
click at [427, 156] on div "Mobile" at bounding box center [425, 152] width 57 height 13
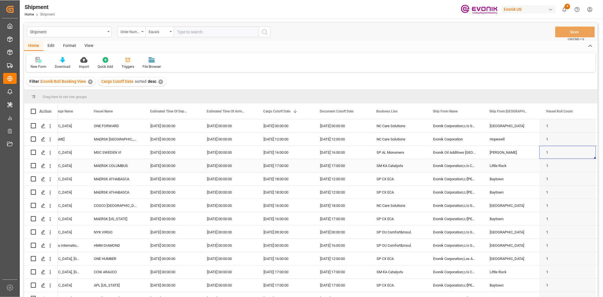
scroll to position [0, 480]
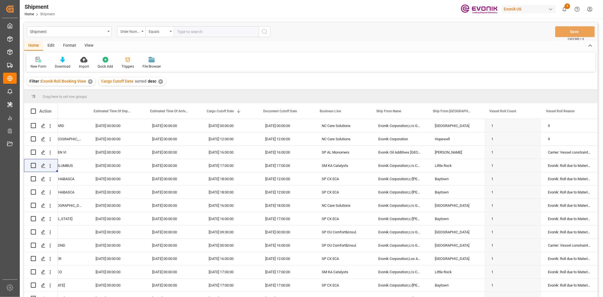
click at [382, 55] on div "New Form Download Import Quick Add Triggers File Browser" at bounding box center [310, 62] width 569 height 20
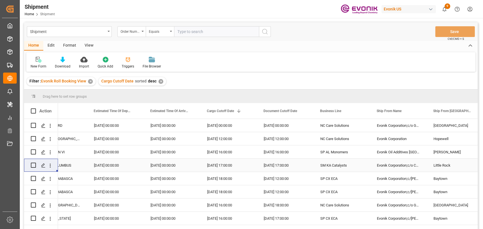
click at [105, 167] on div "[DATE] 00:00:00" at bounding box center [115, 165] width 57 height 13
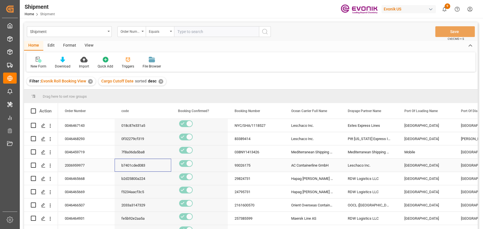
scroll to position [0, 0]
click at [51, 129] on button "open menu" at bounding box center [50, 125] width 6 height 11
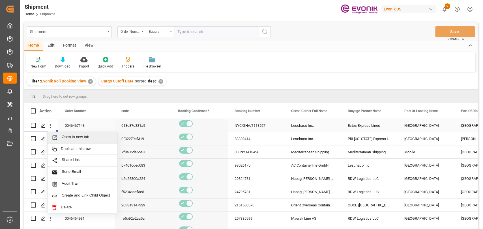
click at [82, 138] on span "Open in new tab" at bounding box center [87, 138] width 51 height 6
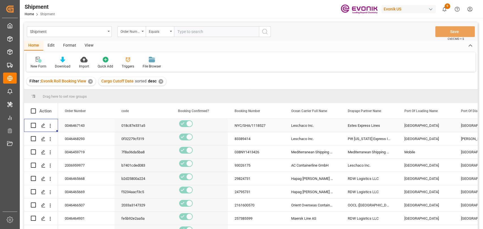
click at [314, 129] on div "Leschaco Inc." at bounding box center [312, 125] width 57 height 13
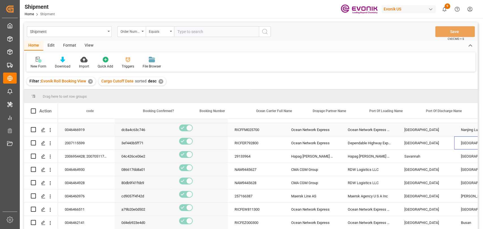
scroll to position [0, 35]
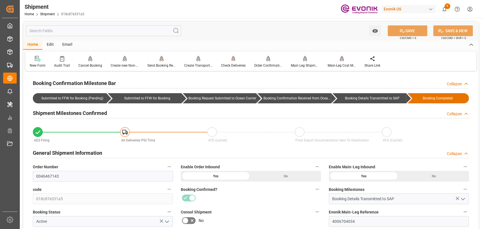
click at [82, 30] on input "text" at bounding box center [103, 30] width 155 height 11
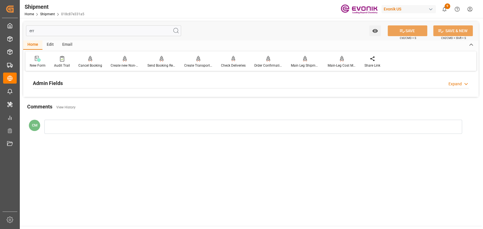
type input "err"
click at [52, 82] on h2 "Admin Fields" at bounding box center [48, 83] width 30 height 8
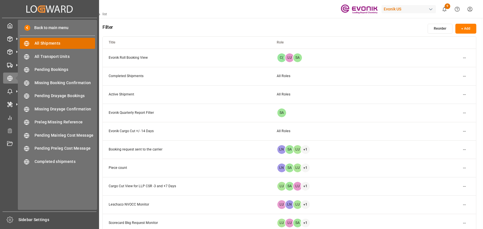
click at [51, 42] on span "All Shipments" at bounding box center [64, 43] width 61 height 6
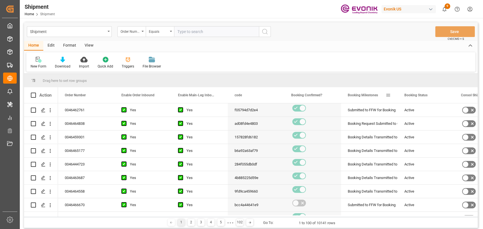
click at [389, 96] on span at bounding box center [387, 95] width 5 height 5
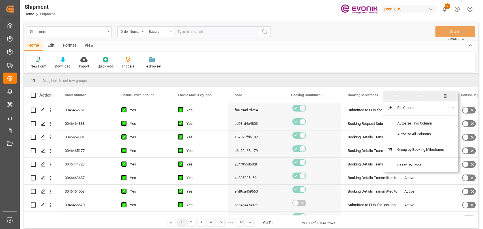
click at [453, 95] on span "columns" at bounding box center [445, 96] width 25 height 10
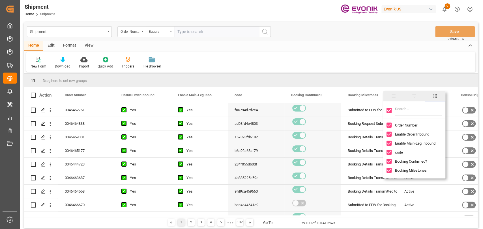
click at [390, 109] on input "Toggle Select All Columns" at bounding box center [388, 110] width 5 height 5
checkbox input "false"
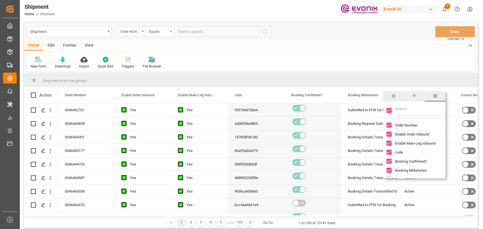
checkbox input "false"
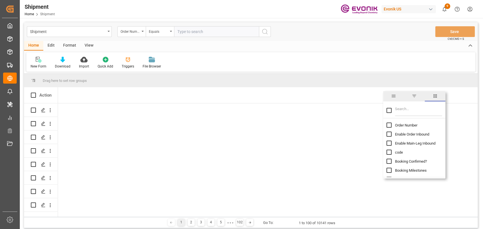
click at [402, 107] on input "Filter Columns Input" at bounding box center [418, 110] width 47 height 11
type input "lcl"
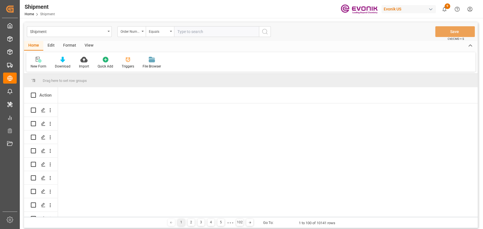
click at [375, 58] on div "New Form Download Import Quick Add Triggers File Browser" at bounding box center [250, 62] width 449 height 20
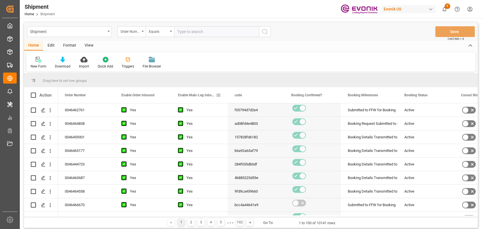
click at [219, 98] on span at bounding box center [218, 95] width 5 height 5
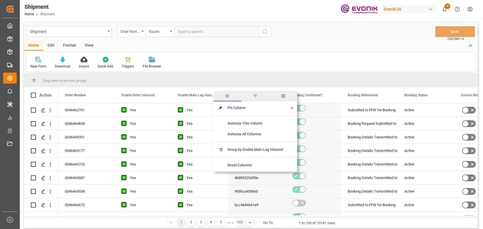
click at [282, 97] on span "columns" at bounding box center [282, 96] width 5 height 5
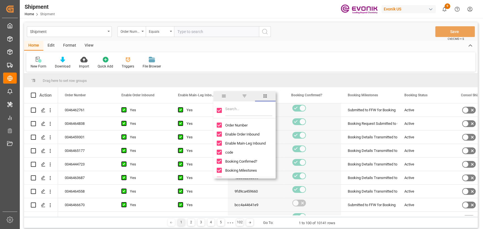
click at [219, 110] on input "Toggle Select All Columns" at bounding box center [219, 110] width 5 height 5
checkbox input "false"
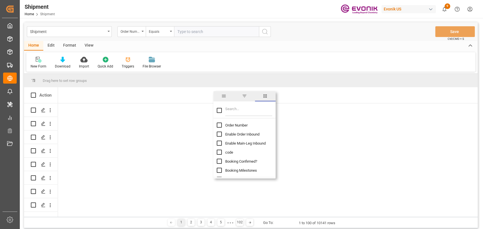
checkbox input "false"
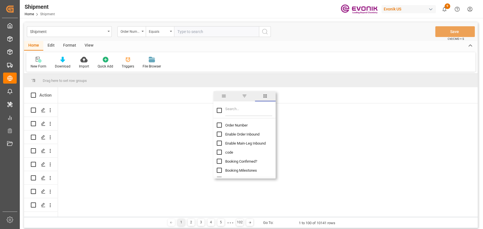
checkbox input "false"
click at [231, 109] on input "Filter Columns Input" at bounding box center [248, 110] width 47 height 11
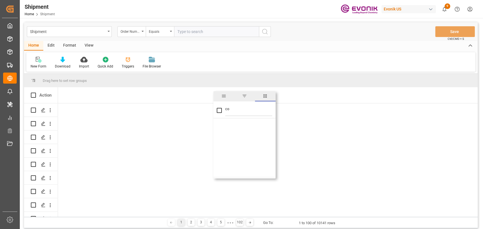
type input "c"
type input "mode"
click at [216, 134] on div "Mode Of Transport Mode Of Transport Translation" at bounding box center [244, 130] width 62 height 18
click at [219, 135] on input "Mode Of Transport Translation column toggle visibility (hidden)" at bounding box center [219, 134] width 5 height 5
checkbox input "true"
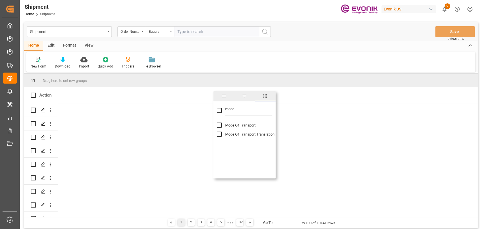
checkbox input "false"
click at [106, 94] on span at bounding box center [105, 95] width 5 height 5
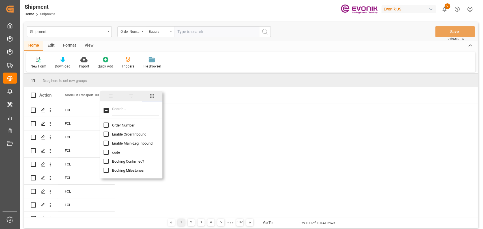
click at [136, 98] on span "filter" at bounding box center [131, 96] width 21 height 10
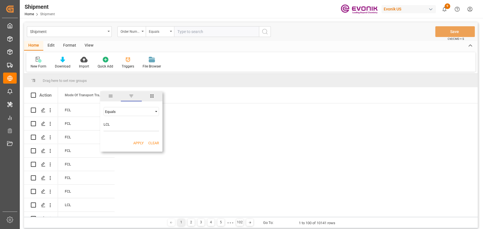
type input "LCL"
click at [140, 146] on button "Apply" at bounding box center [138, 144] width 10 height 6
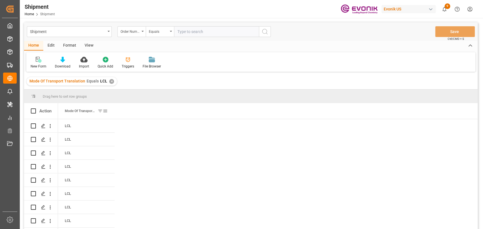
click at [104, 110] on span at bounding box center [105, 111] width 5 height 5
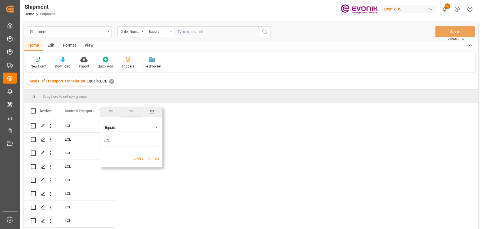
click at [156, 111] on span "columns" at bounding box center [152, 112] width 21 height 10
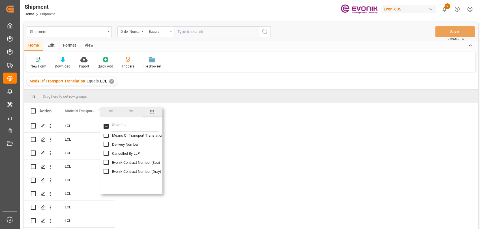
scroll to position [251, 0]
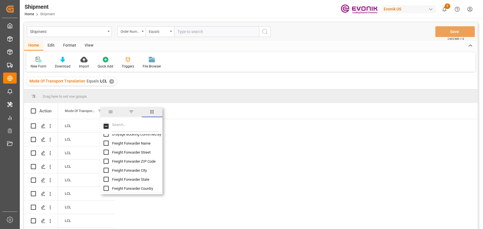
click at [114, 127] on input "Filter Columns Input" at bounding box center [135, 126] width 47 height 11
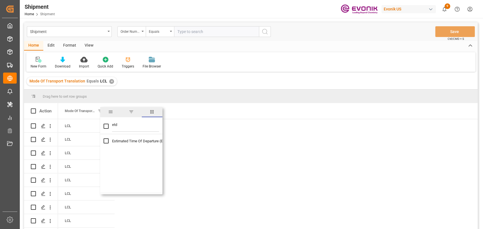
type input "etd"
click at [108, 141] on input "Estimated Time Of Departure (ETD) column toggle visibility (hidden)" at bounding box center [105, 141] width 5 height 5
checkbox input "true"
click at [181, 105] on div "Mode Of Transport Translation Estimated Time Of Departure (ETD)" at bounding box center [267, 111] width 419 height 16
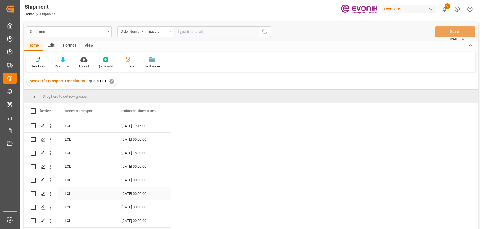
scroll to position [2, 0]
click at [39, 220] on div "Press SPACE to select this row." at bounding box center [43, 221] width 8 height 10
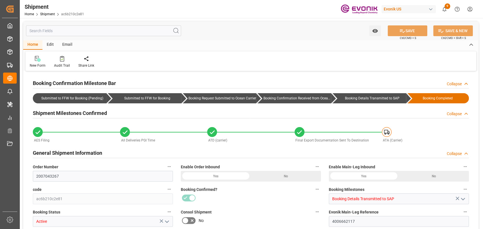
type input "347.176"
type input "11-07-2025"
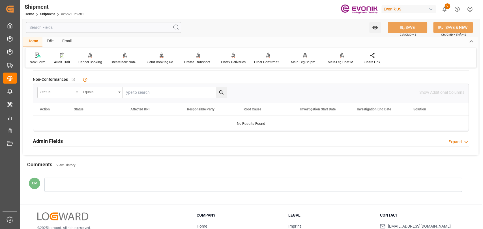
scroll to position [314, 0]
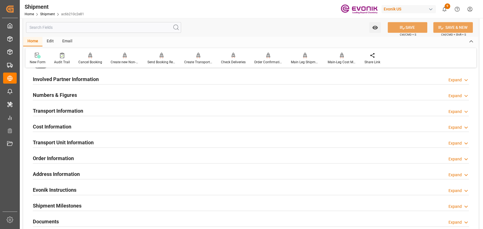
click at [64, 143] on h2 "Transport Unit Information" at bounding box center [63, 143] width 61 height 8
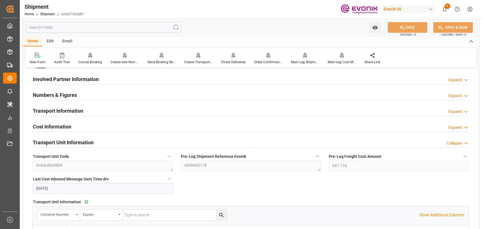
scroll to position [377, 0]
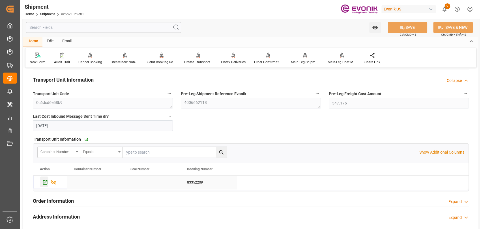
click at [44, 183] on icon "Press SPACE to select this row." at bounding box center [45, 183] width 6 height 6
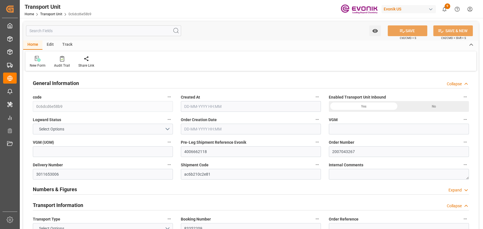
type input "0"
type input "AC Containerline"
type input "AC Containerline GmbH"
type input "USNYC"
type input "ZADUR"
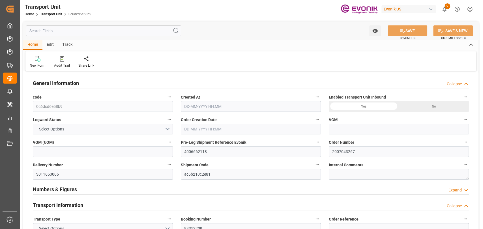
type input "6348"
type input "[DATE] 21:38"
type input "[DATE]"
type input "[DATE] 00:00"
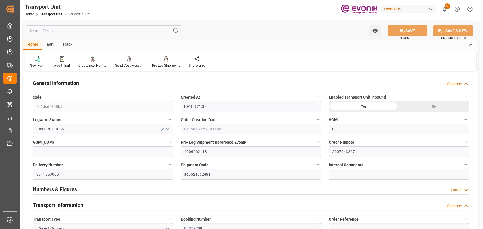
type input "[DATE] 00:00"
type input "[DATE] 12:00"
click at [67, 45] on div "Track" at bounding box center [67, 45] width 19 height 10
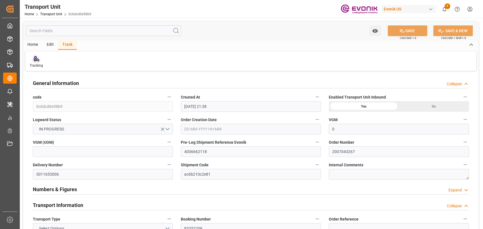
click at [39, 61] on div at bounding box center [36, 59] width 13 height 6
type input "0"
type input "AC Containerline"
type input "AC Containerline GmbH"
type input "USNYC"
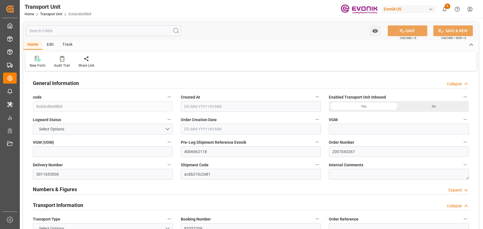
type input "ZADUR"
type input "6348"
type input "[DATE] 21:38"
type input "[DATE]"
type input "24-07-2025 00:00"
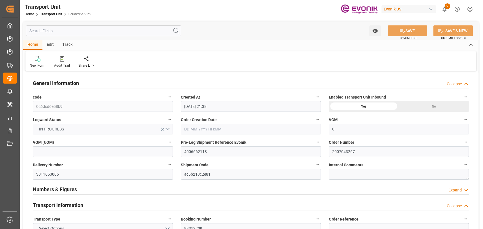
type input "16-07-2025 00:00"
type input "26-08-2025 00:00"
type input "17-08-2025 00:00"
type input "09-07-2025 12:00"
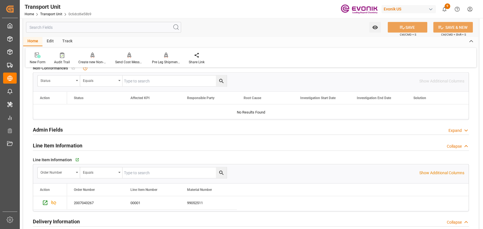
scroll to position [879, 0]
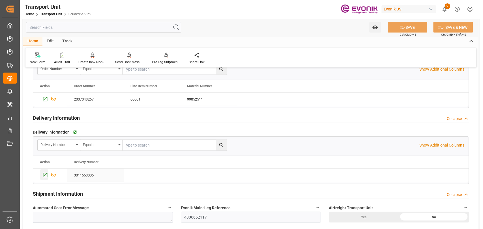
click at [46, 176] on icon "Press SPACE to select this row." at bounding box center [45, 175] width 6 height 6
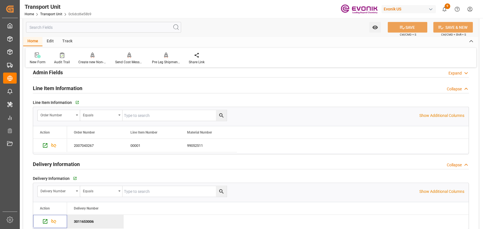
scroll to position [816, 0]
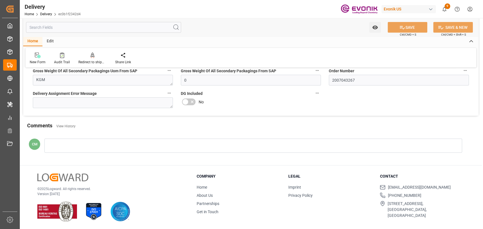
scroll to position [436, 0]
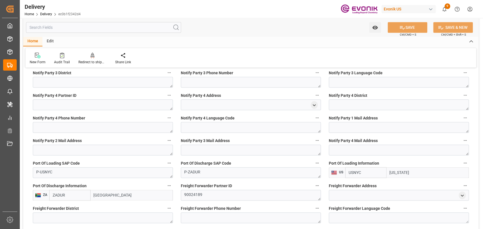
click at [109, 25] on input "text" at bounding box center [103, 27] width 155 height 11
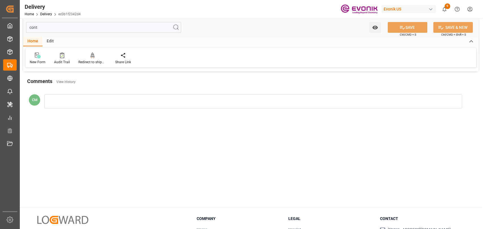
scroll to position [0, 0]
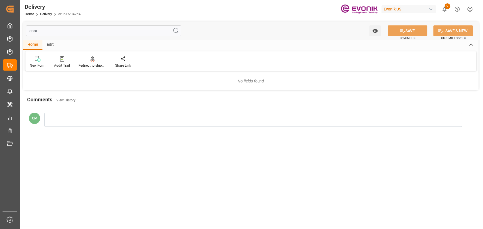
type input "cont"
